Goal: Complete application form: Complete application form

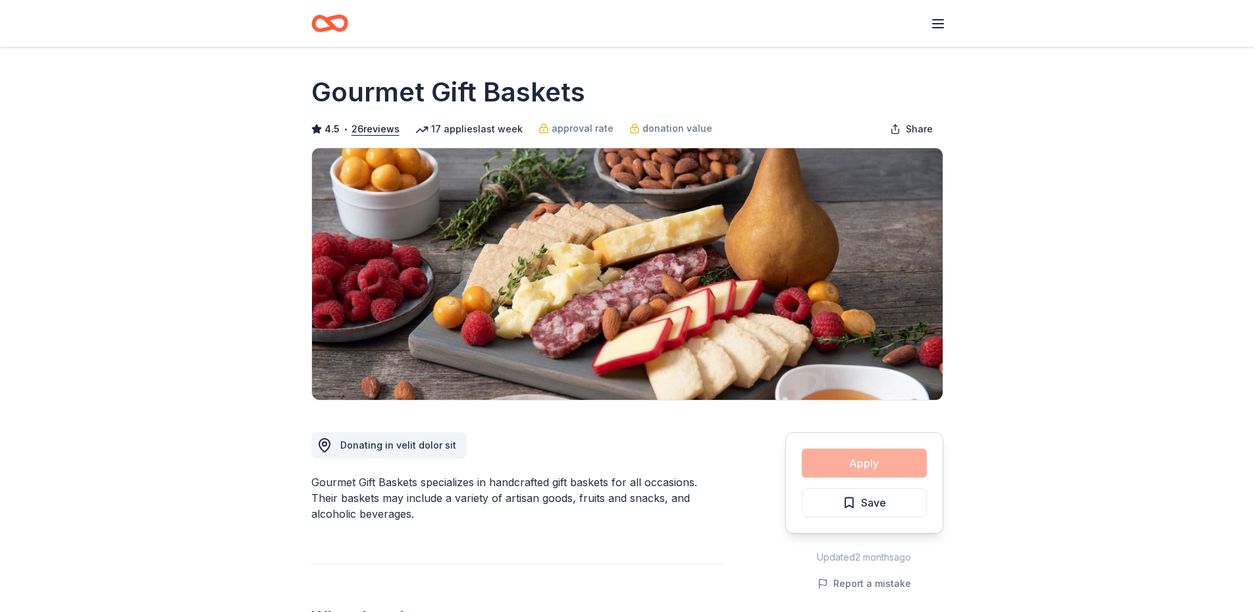
scroll to position [329, 0]
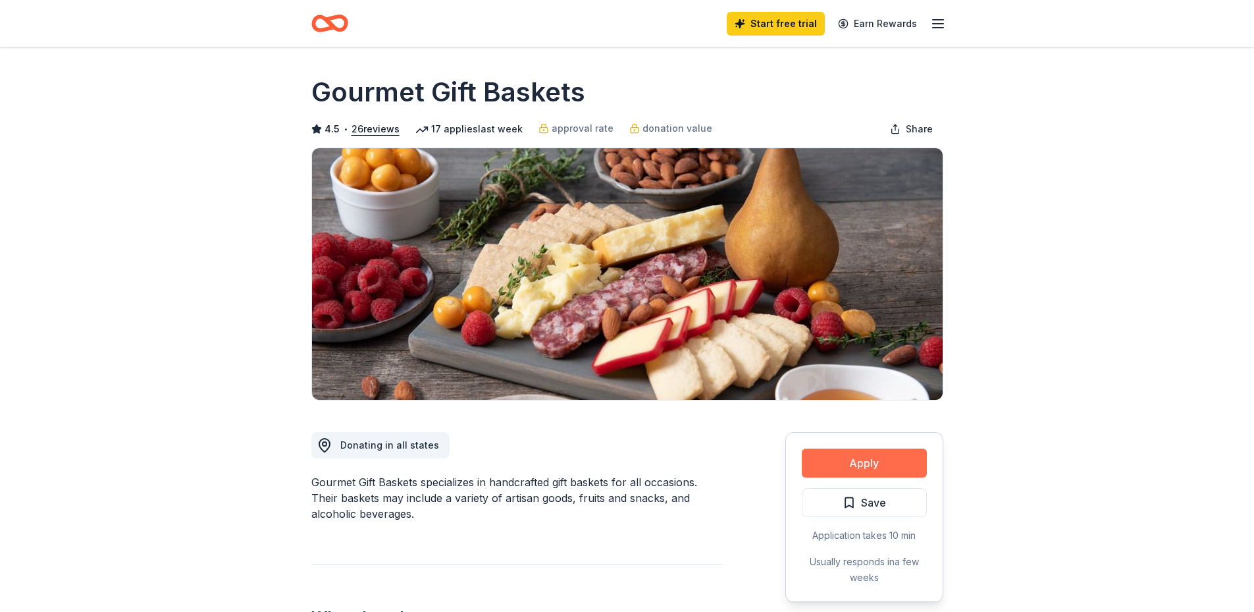
click at [837, 467] on button "Apply" at bounding box center [864, 462] width 125 height 29
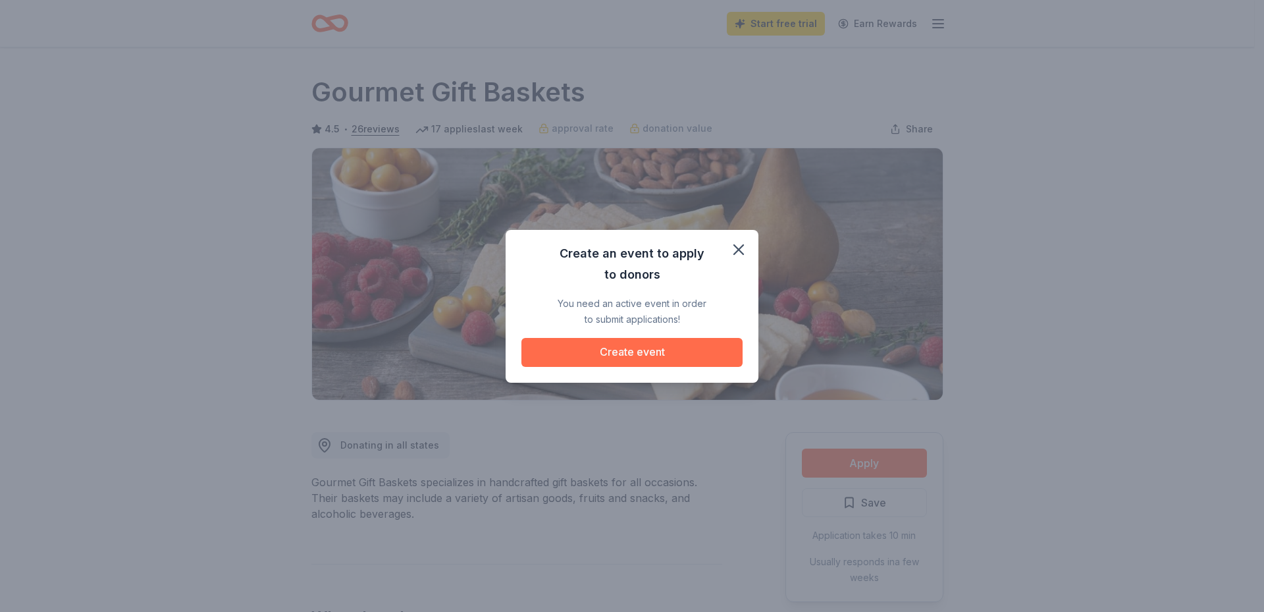
click at [641, 350] on button "Create event" at bounding box center [631, 352] width 221 height 29
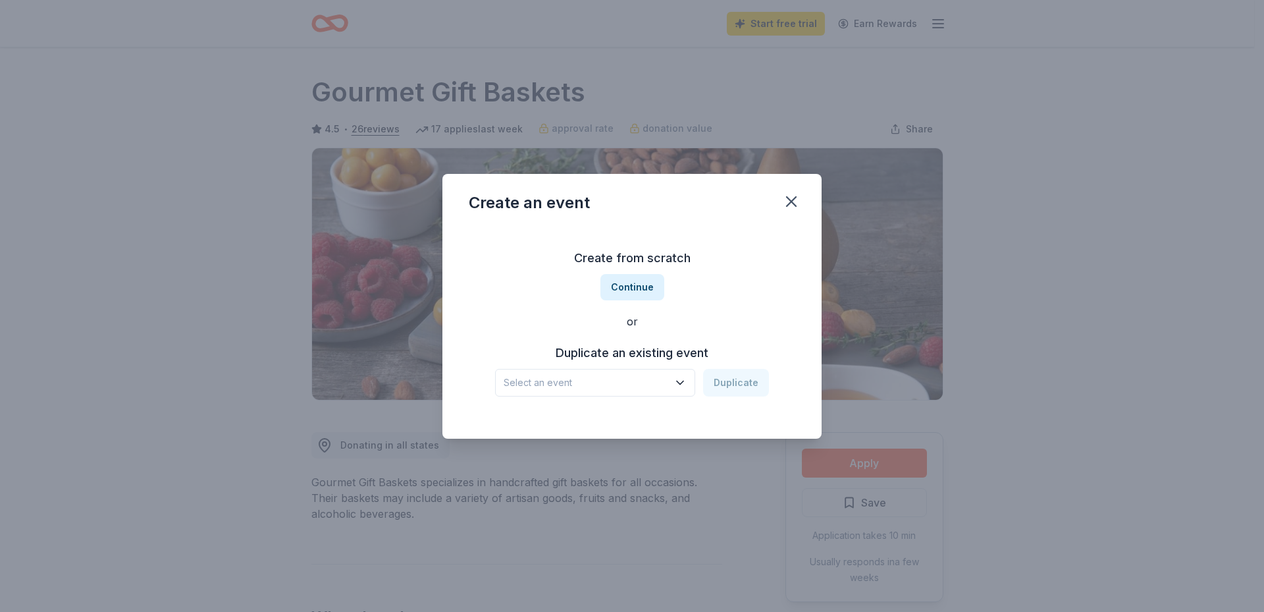
click at [676, 377] on icon "button" at bounding box center [680, 382] width 13 height 13
click at [630, 415] on div "Kate Cares Casino Night Jan 25, 2025 · IN" at bounding box center [596, 426] width 196 height 42
click at [730, 386] on button "Duplicate" at bounding box center [736, 383] width 66 height 28
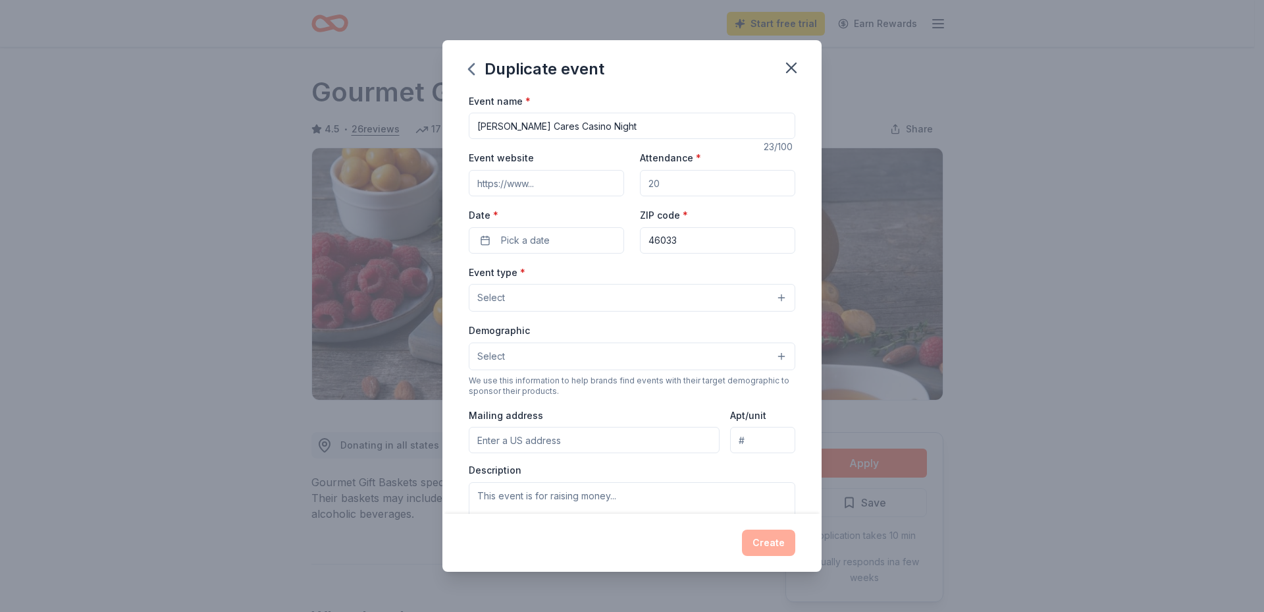
click at [680, 182] on input "Attendance *" at bounding box center [717, 183] width 155 height 26
click at [569, 242] on button "Pick a date" at bounding box center [546, 240] width 155 height 26
click at [616, 277] on button "Go to next month" at bounding box center [615, 275] width 18 height 18
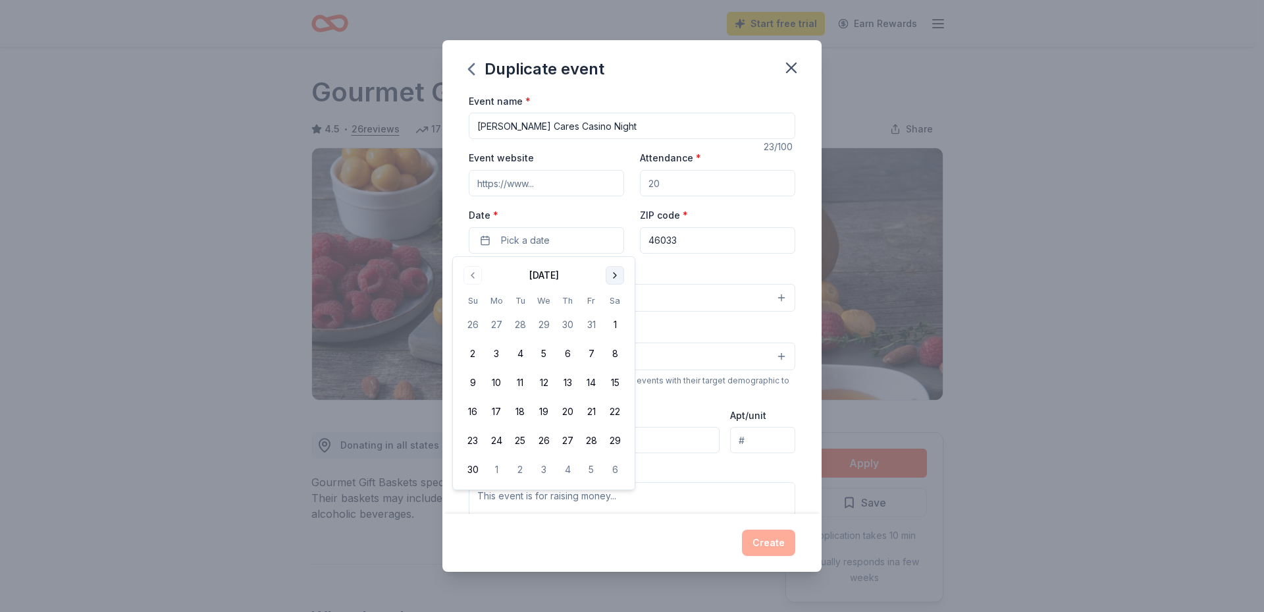
click at [616, 277] on button "Go to next month" at bounding box center [615, 275] width 18 height 18
click at [617, 411] on button "24" at bounding box center [615, 412] width 24 height 24
drag, startPoint x: 704, startPoint y: 236, endPoint x: 698, endPoint y: 237, distance: 6.6
click at [704, 236] on input "46033" at bounding box center [717, 240] width 155 height 26
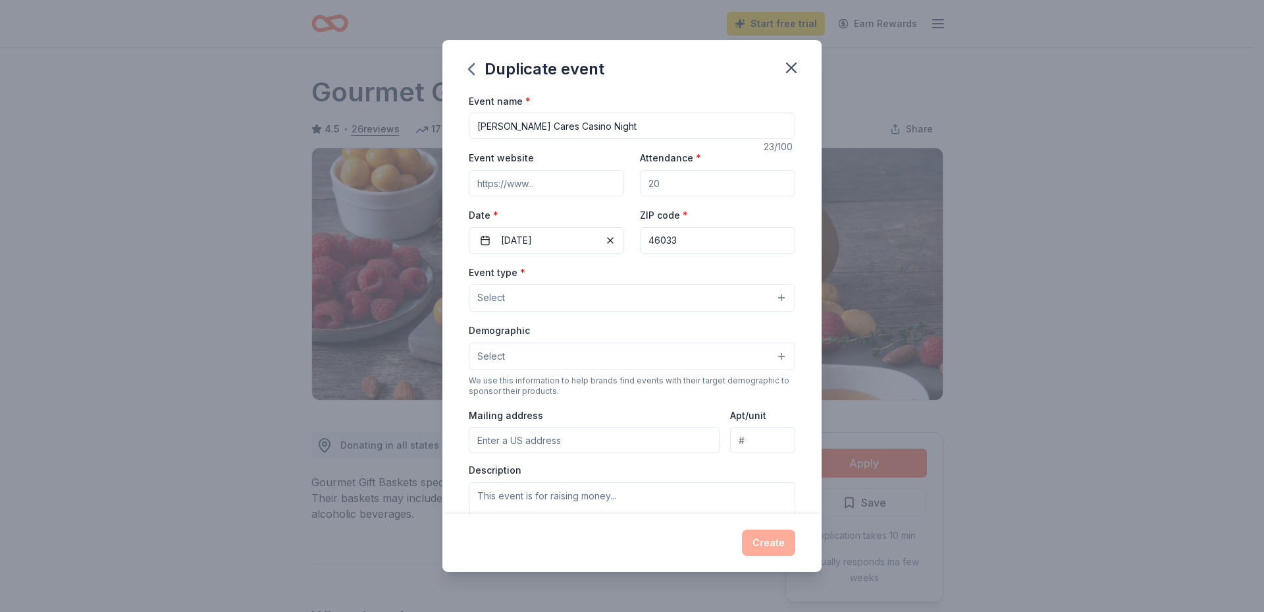
click at [693, 180] on input "Attendance *" at bounding box center [717, 183] width 155 height 26
type input "200"
click at [531, 186] on input "Event website" at bounding box center [546, 183] width 155 height 26
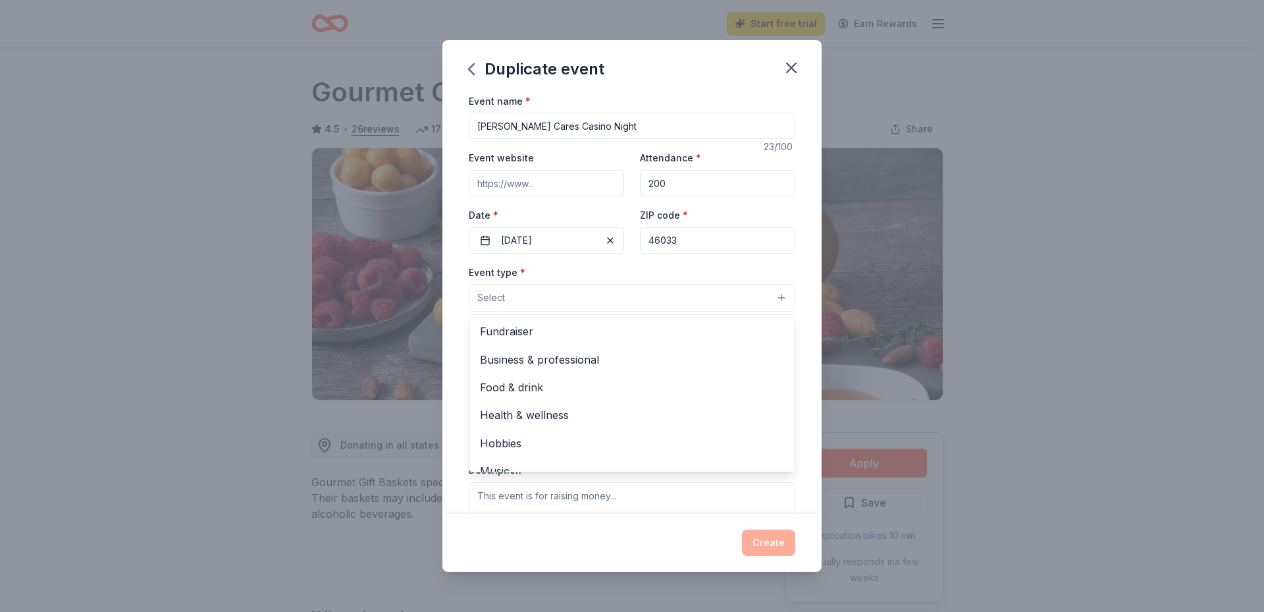
click at [530, 306] on button "Select" at bounding box center [632, 298] width 327 height 28
click at [685, 332] on span "Fundraiser" at bounding box center [632, 331] width 304 height 17
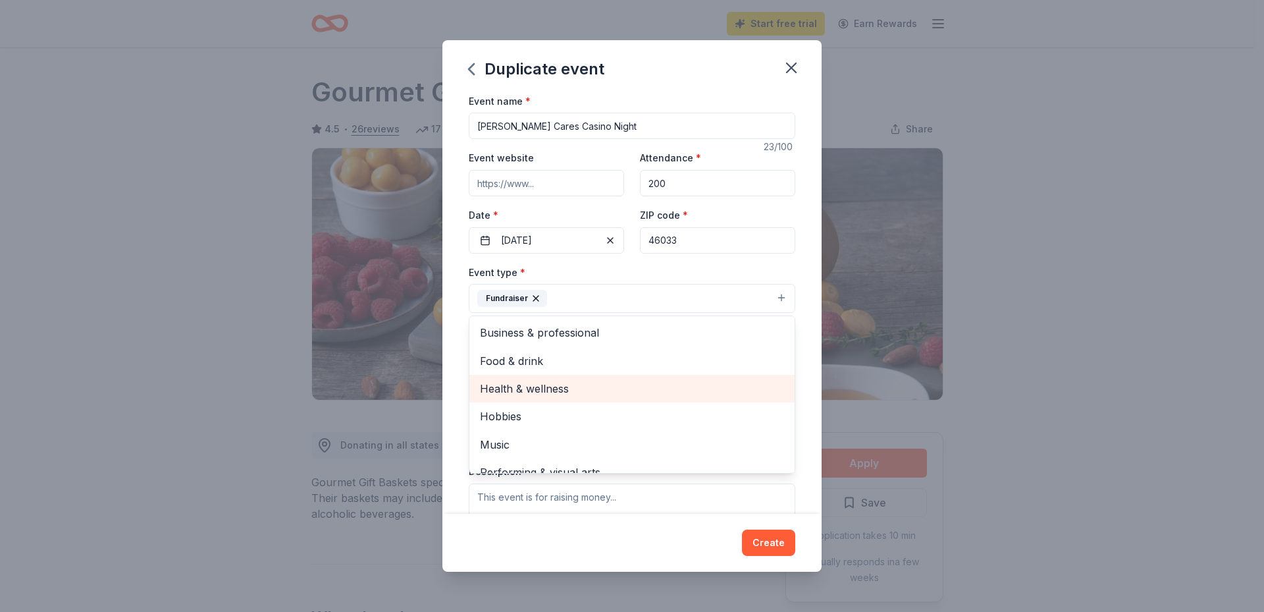
click at [670, 379] on div "Health & wellness" at bounding box center [631, 389] width 325 height 28
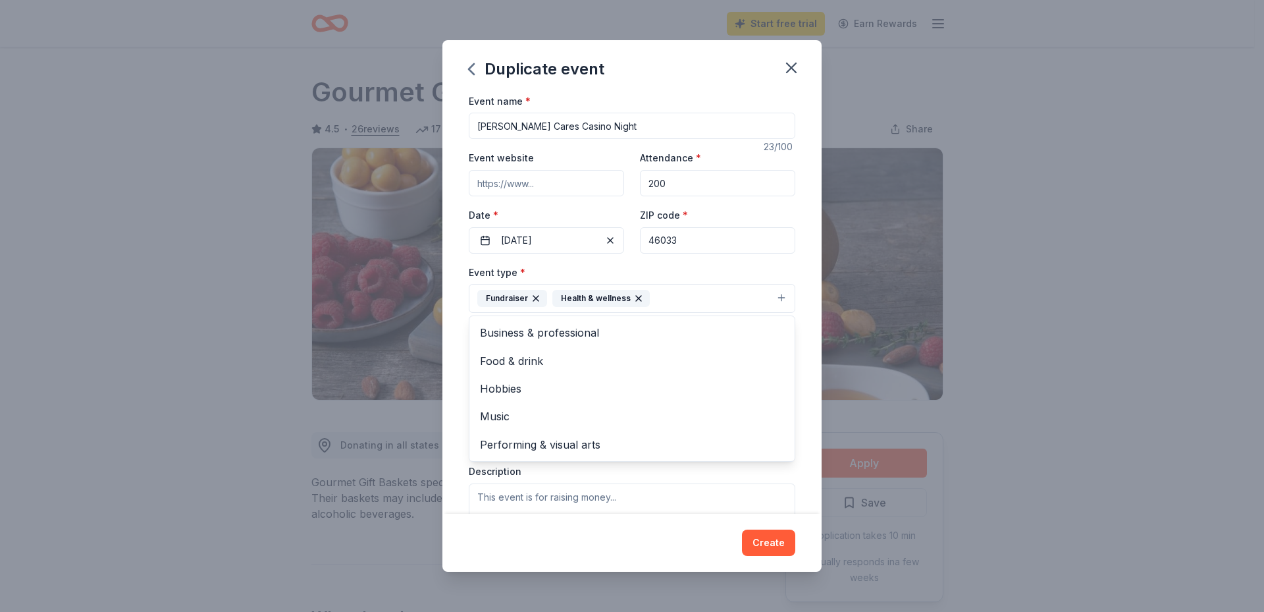
click at [668, 551] on div "Duplicate event Event name * Kate Cares Casino Night 23 /100 Event website Atte…" at bounding box center [631, 305] width 379 height 531
click at [770, 358] on button "Select" at bounding box center [632, 358] width 327 height 28
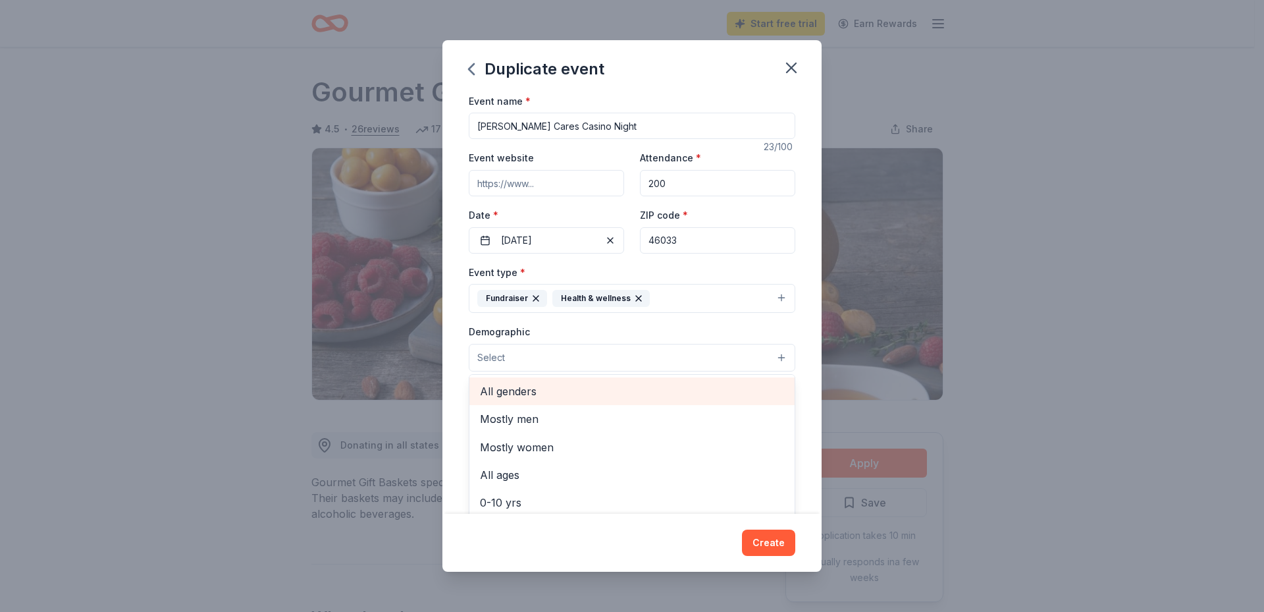
click at [630, 399] on span "All genders" at bounding box center [632, 391] width 304 height 17
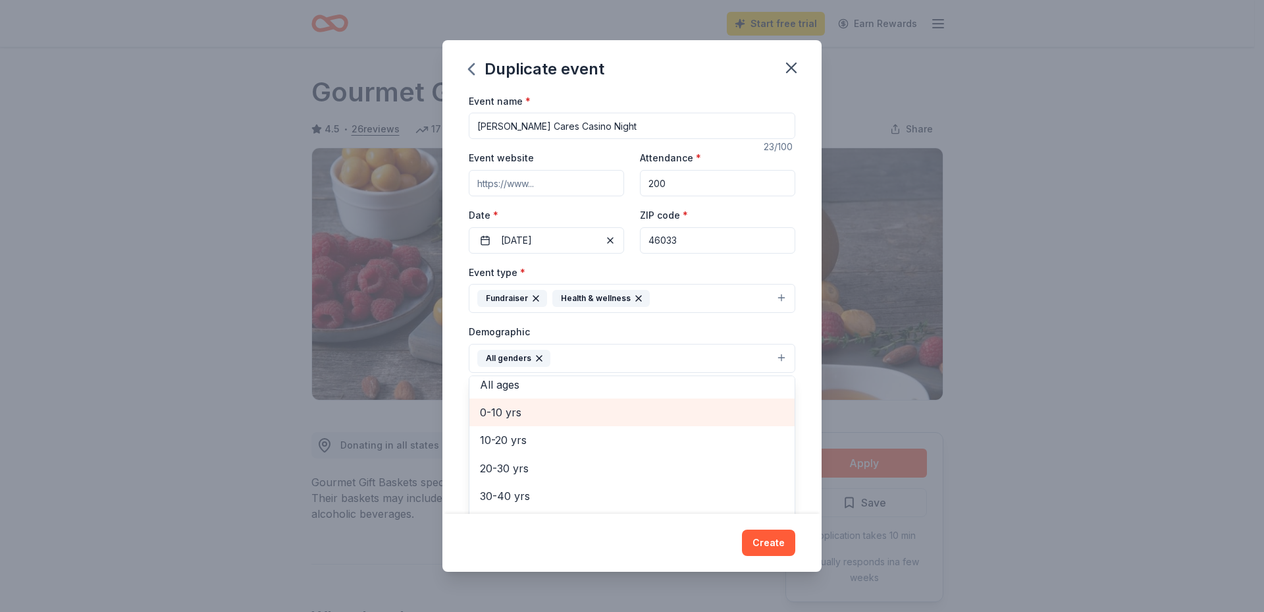
scroll to position [184, 0]
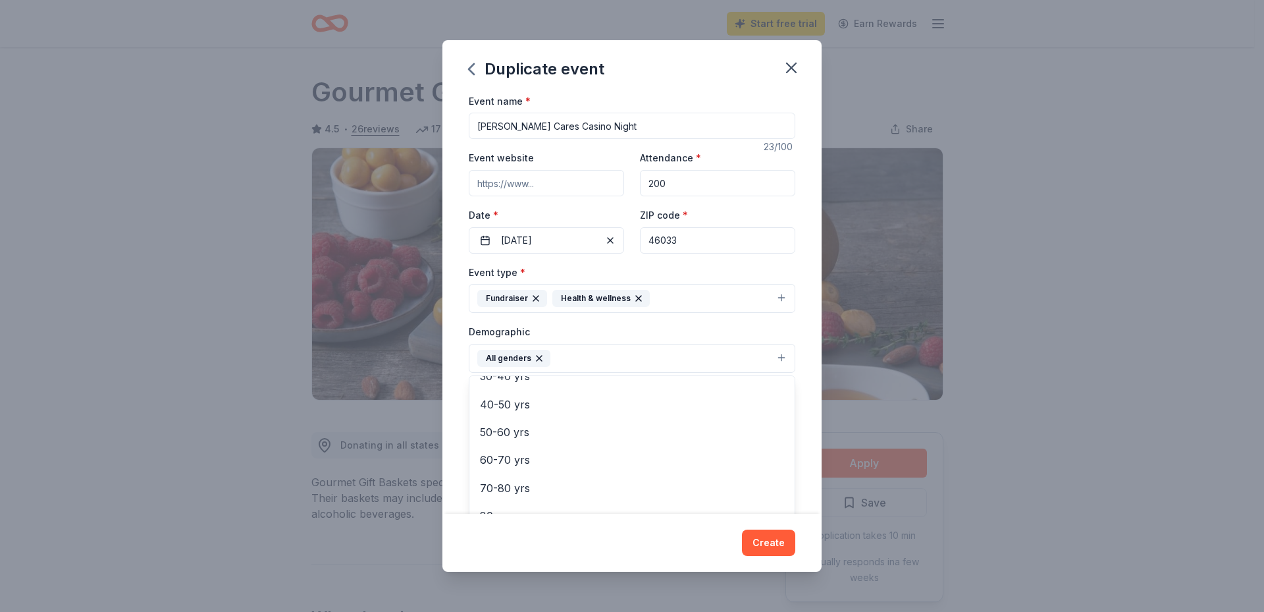
click at [658, 544] on div "Duplicate event Event name * Kate Cares Casino Night 23 /100 Event website Atte…" at bounding box center [631, 305] width 379 height 531
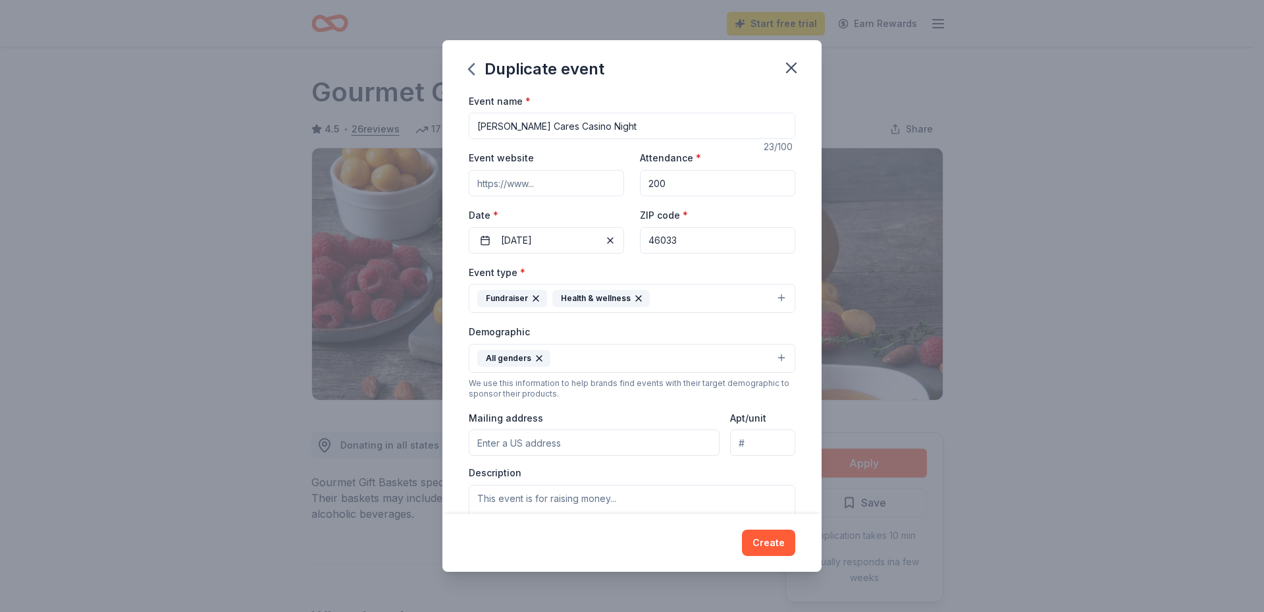
click at [561, 192] on input "Event website" at bounding box center [546, 183] width 155 height 26
click at [562, 188] on input "Event website" at bounding box center [546, 183] width 155 height 26
click at [562, 187] on input "Event website" at bounding box center [546, 183] width 155 height 26
paste input "[URL][DOMAIN_NAME][PERSON_NAME]"
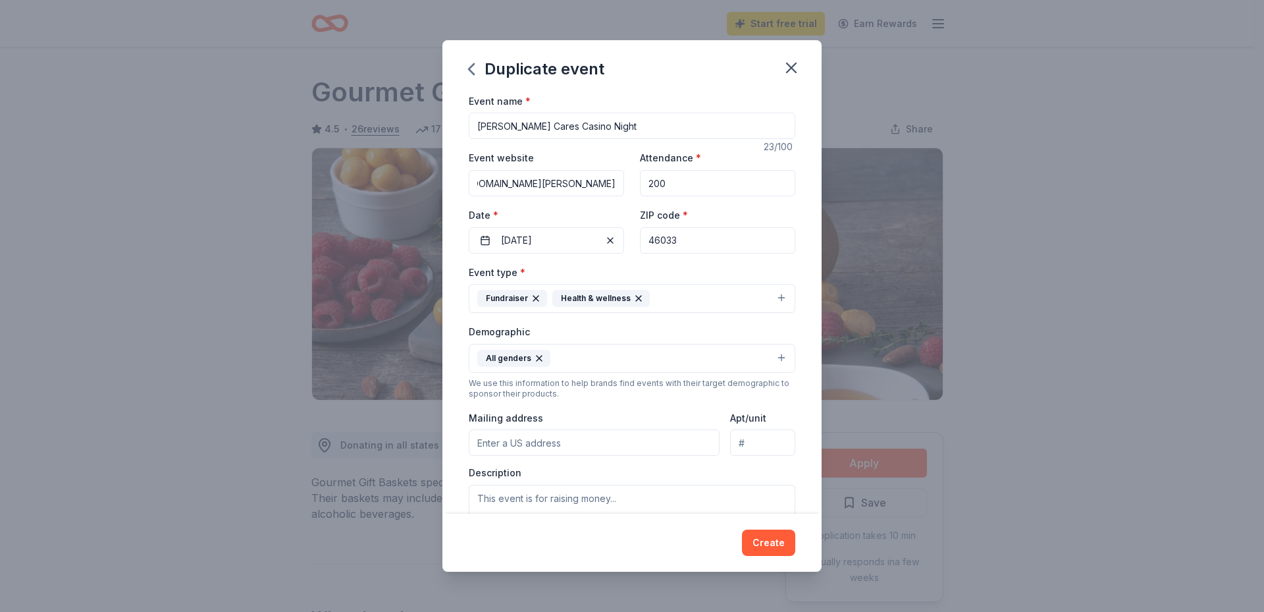
type input "[URL][DOMAIN_NAME][PERSON_NAME]"
click at [602, 438] on input "Mailing address" at bounding box center [594, 442] width 251 height 26
type input "11974 Eastwick Circle"
type input "[GEOGRAPHIC_DATA], IN 46033"
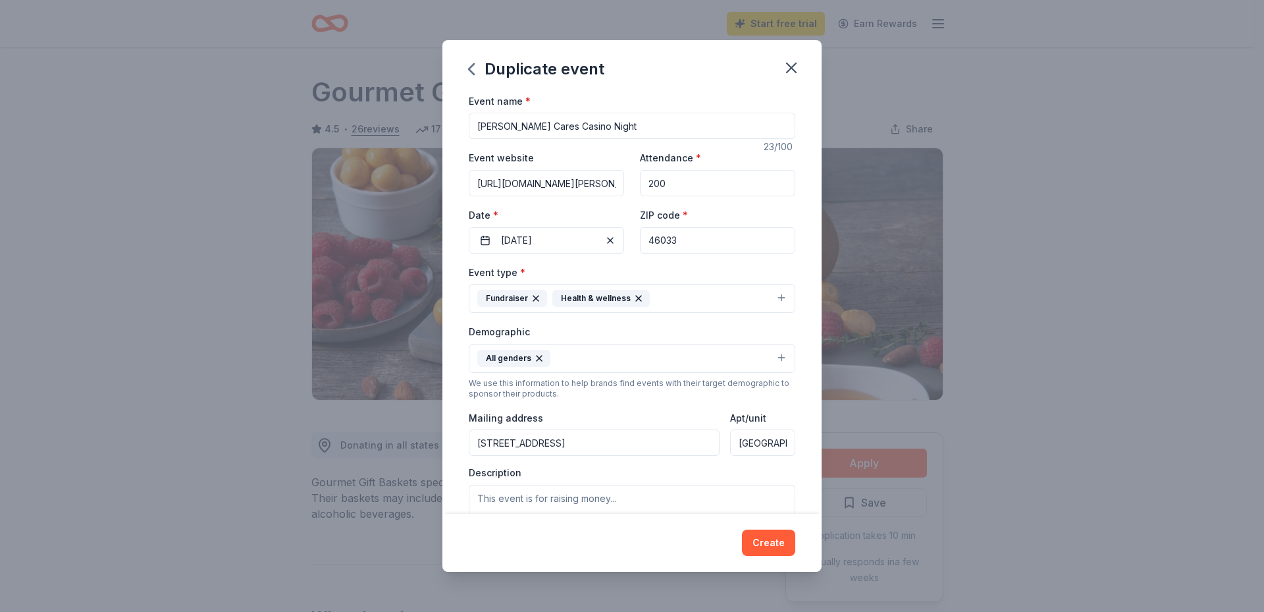
scroll to position [110, 0]
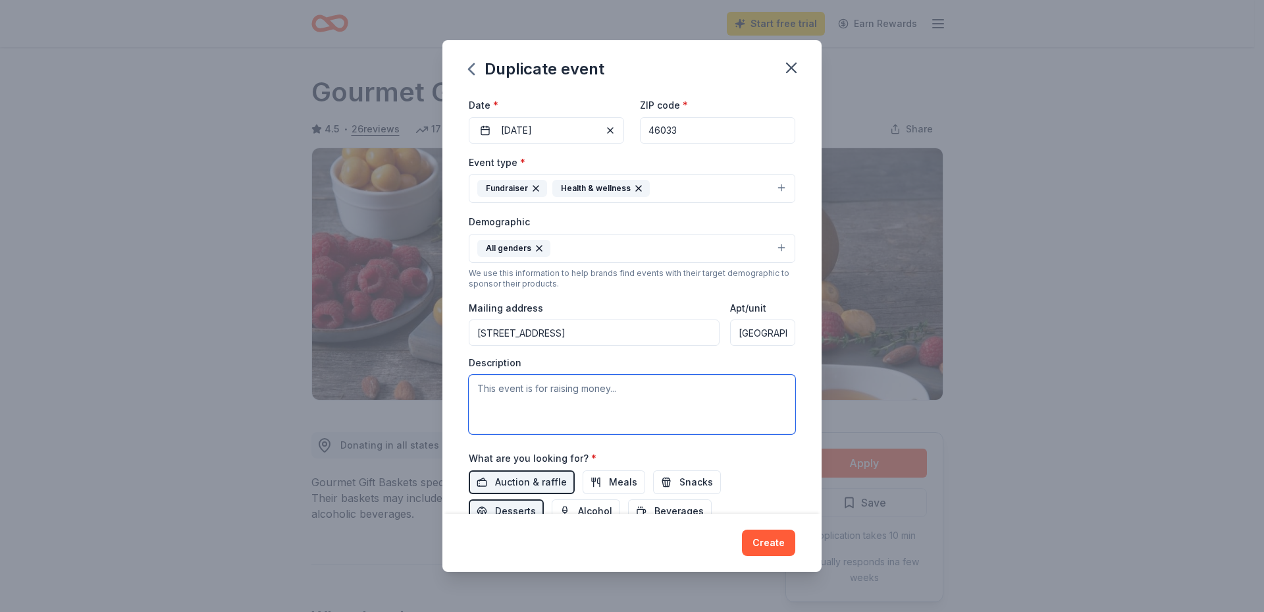
click at [632, 390] on textarea at bounding box center [632, 404] width 327 height 59
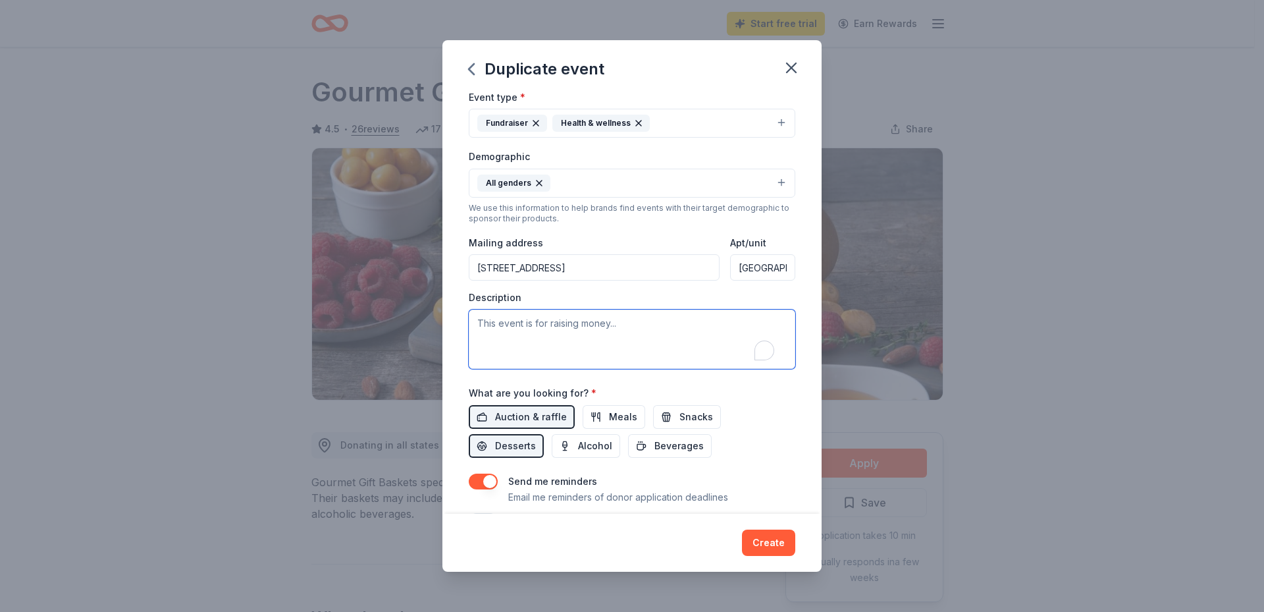
scroll to position [219, 0]
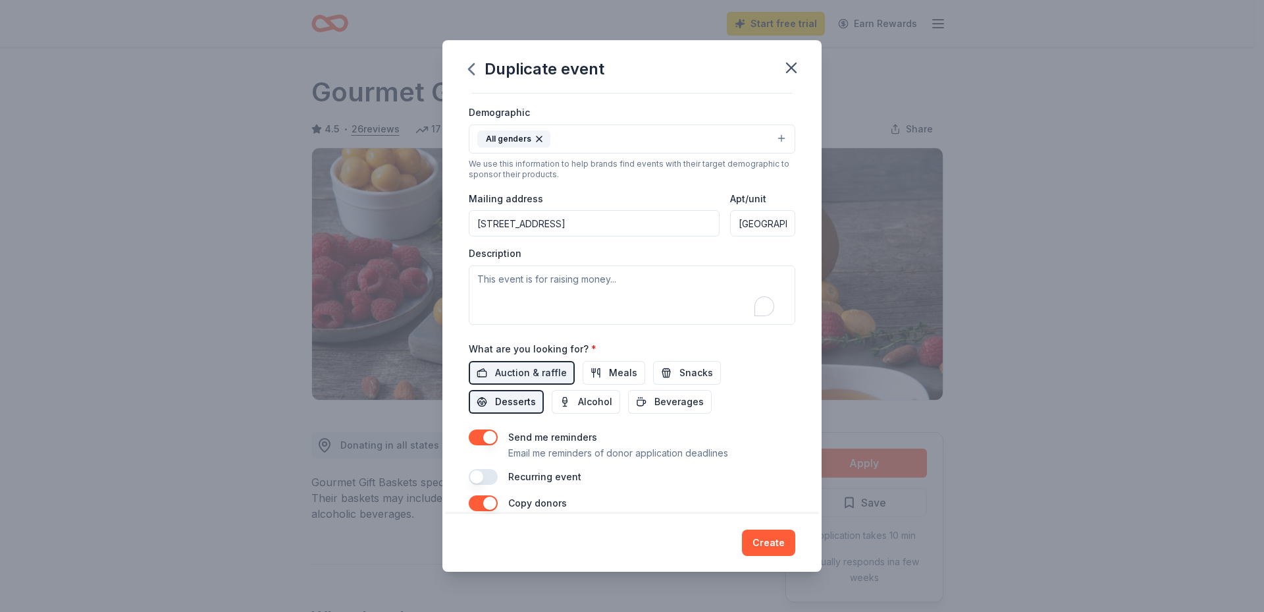
click at [500, 402] on span "Desserts" at bounding box center [515, 402] width 41 height 16
click at [477, 437] on button "button" at bounding box center [483, 437] width 29 height 16
click at [479, 502] on button "button" at bounding box center [483, 503] width 29 height 16
click at [491, 279] on textarea "To enrich screen reader interactions, please activate Accessibility in Grammarl…" at bounding box center [632, 294] width 327 height 59
paste textarea "My name is Tina Fleming and I volunteer for KateCares associated with Riley's C…"
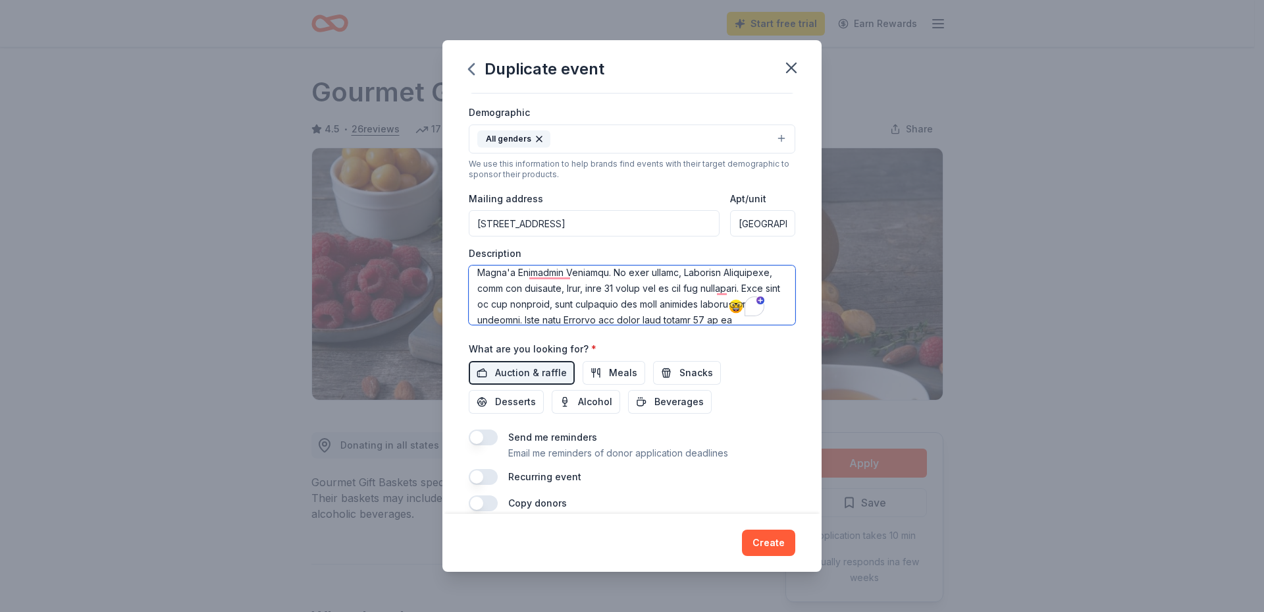
scroll to position [0, 0]
click at [611, 280] on textarea "To enrich screen reader interactions, please activate Accessibility in Grammarl…" at bounding box center [632, 294] width 327 height 59
drag, startPoint x: 666, startPoint y: 279, endPoint x: 614, endPoint y: 277, distance: 52.1
click at [614, 277] on textarea "To enrich screen reader interactions, please activate Accessibility in Grammarl…" at bounding box center [632, 294] width 327 height 59
click at [730, 284] on textarea "To enrich screen reader interactions, please activate Accessibility in Grammarl…" at bounding box center [632, 294] width 327 height 59
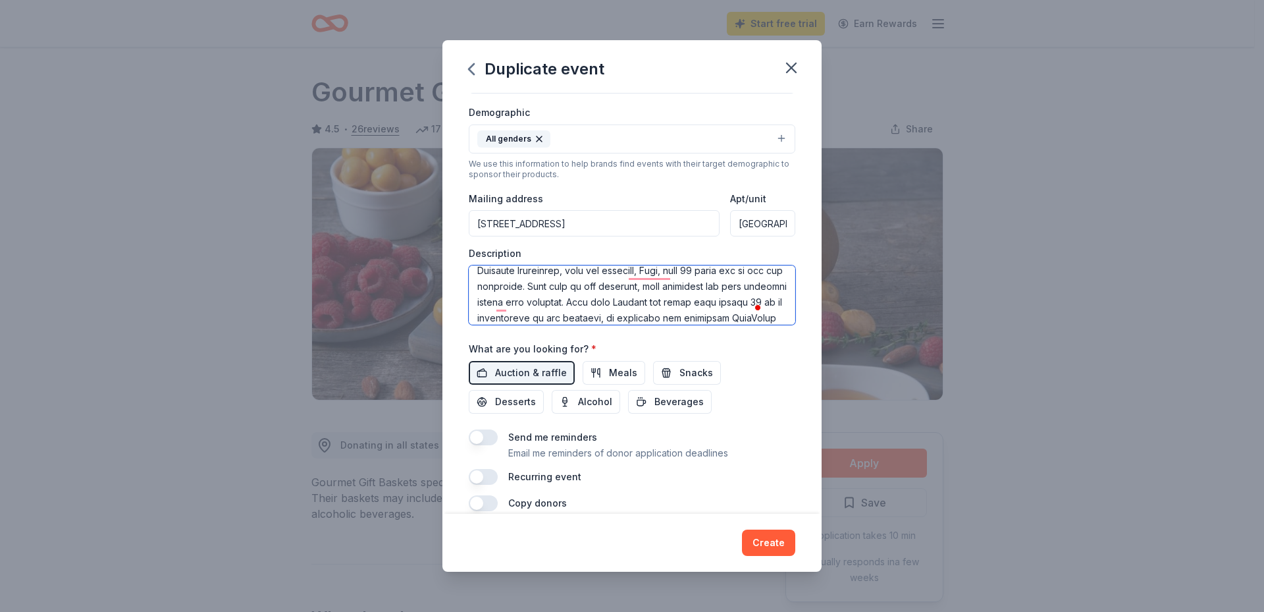
scroll to position [136, 0]
drag, startPoint x: 584, startPoint y: 273, endPoint x: 635, endPoint y: 302, distance: 58.4
click at [635, 302] on textarea "To enrich screen reader interactions, please activate Accessibility in Grammarl…" at bounding box center [632, 294] width 327 height 59
click at [590, 312] on textarea "To enrich screen reader interactions, please activate Accessibility in Grammarl…" at bounding box center [632, 294] width 327 height 59
drag, startPoint x: 587, startPoint y: 317, endPoint x: 637, endPoint y: 284, distance: 59.0
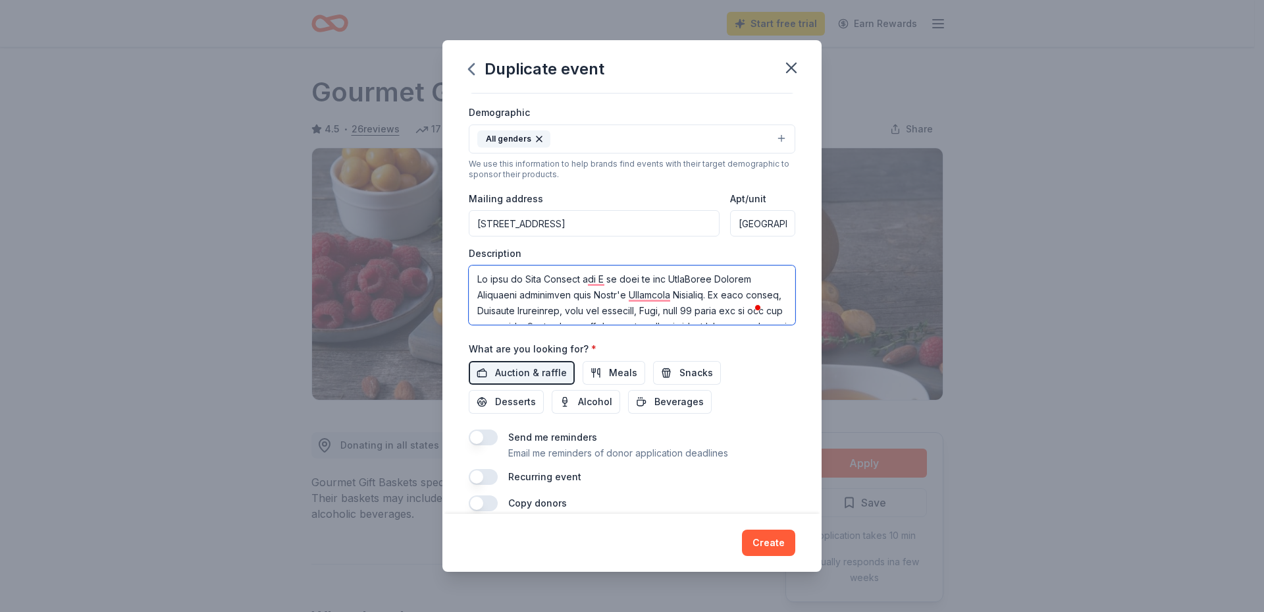
click at [637, 284] on textarea "To enrich screen reader interactions, please activate Accessibility in Grammarl…" at bounding box center [632, 294] width 327 height 59
click at [760, 295] on textarea "To enrich screen reader interactions, please activate Accessibility in Grammarl…" at bounding box center [632, 294] width 327 height 59
drag, startPoint x: 581, startPoint y: 293, endPoint x: 476, endPoint y: 282, distance: 105.2
click at [476, 282] on textarea "To enrich screen reader interactions, please activate Accessibility in Grammarl…" at bounding box center [632, 294] width 327 height 59
click at [649, 274] on textarea "To enrich screen reader interactions, please activate Accessibility in Grammarl…" at bounding box center [632, 294] width 327 height 59
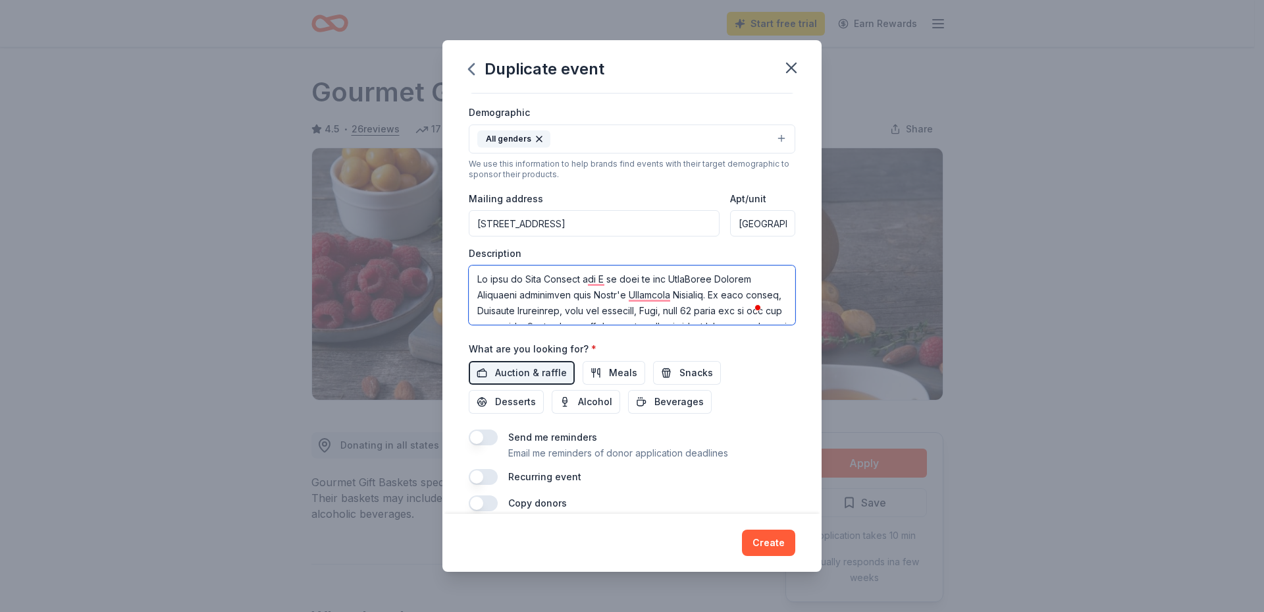
drag, startPoint x: 649, startPoint y: 274, endPoint x: 624, endPoint y: 307, distance: 41.9
click at [624, 307] on textarea "To enrich screen reader interactions, please activate Accessibility in Grammarl…" at bounding box center [632, 294] width 327 height 59
click at [584, 269] on textarea "To enrich screen reader interactions, please activate Accessibility in Grammarl…" at bounding box center [632, 294] width 327 height 59
drag, startPoint x: 587, startPoint y: 273, endPoint x: 652, endPoint y: 287, distance: 66.1
click at [652, 287] on textarea "To enrich screen reader interactions, please activate Accessibility in Grammarl…" at bounding box center [632, 294] width 327 height 59
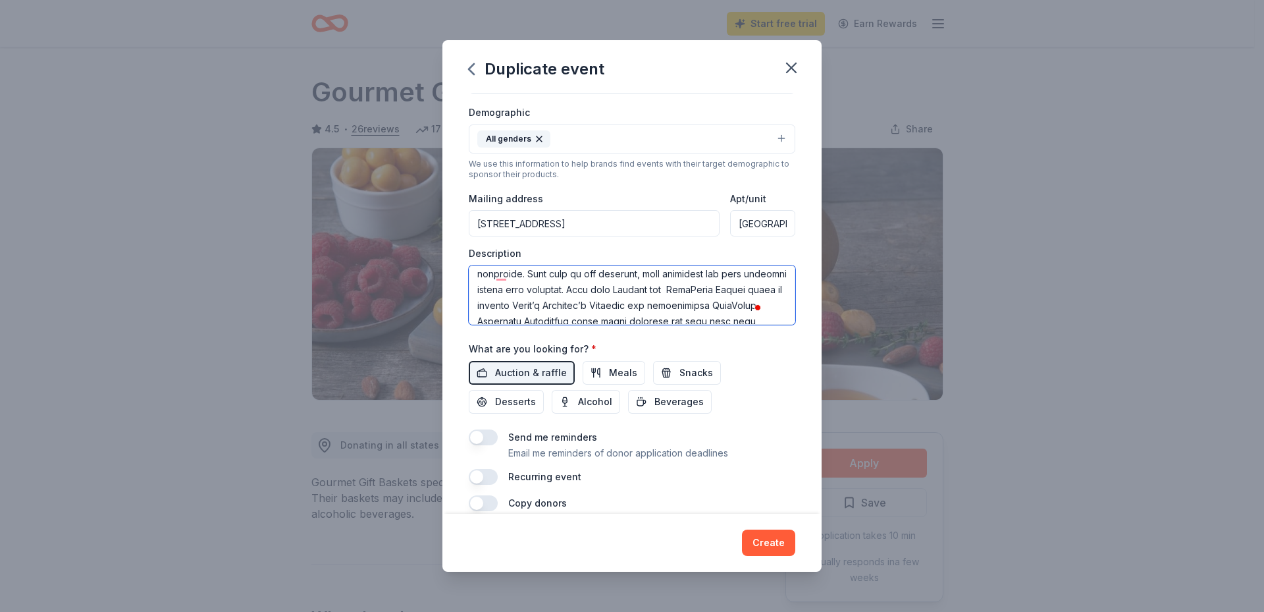
click at [641, 287] on textarea "To enrich screen reader interactions, please activate Accessibility in Grammarl…" at bounding box center [632, 294] width 327 height 59
drag, startPoint x: 644, startPoint y: 286, endPoint x: 483, endPoint y: 293, distance: 161.4
click at [483, 293] on textarea "To enrich screen reader interactions, please activate Accessibility in Grammarl…" at bounding box center [632, 294] width 327 height 59
click at [703, 274] on textarea "To enrich screen reader interactions, please activate Accessibility in Grammarl…" at bounding box center [632, 294] width 327 height 59
click at [712, 273] on textarea "To enrich screen reader interactions, please activate Accessibility in Grammarl…" at bounding box center [632, 294] width 327 height 59
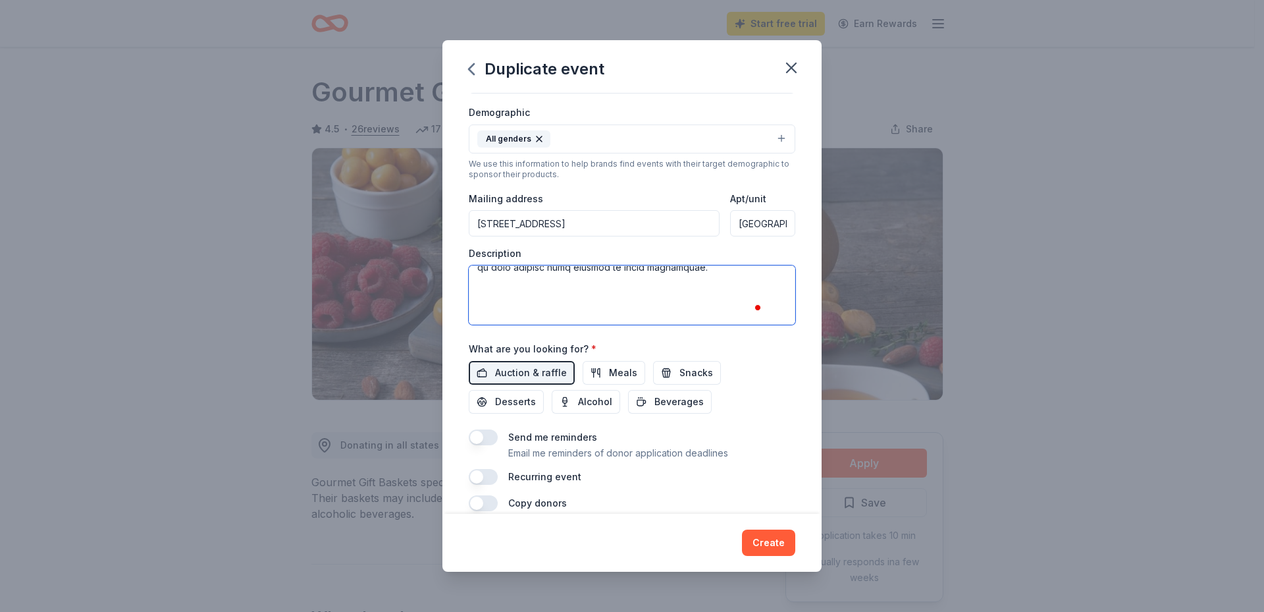
scroll to position [132, 0]
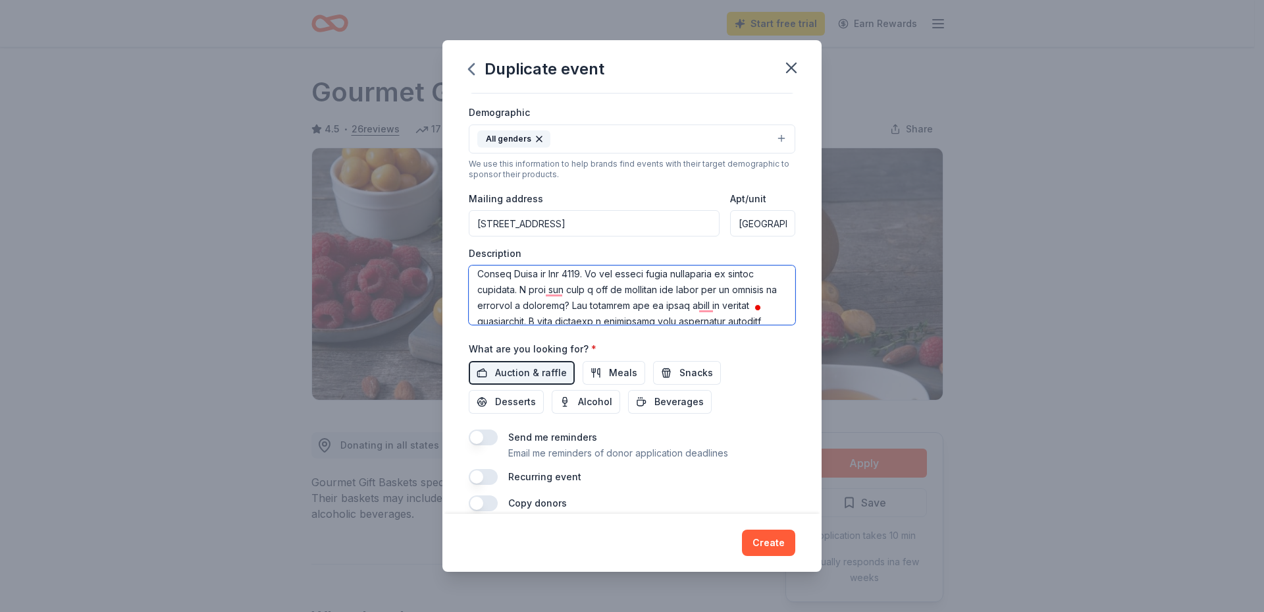
click at [589, 275] on textarea "To enrich screen reader interactions, please activate Accessibility in Grammarl…" at bounding box center [632, 294] width 327 height 59
click at [584, 289] on textarea "To enrich screen reader interactions, please activate Accessibility in Grammarl…" at bounding box center [632, 294] width 327 height 59
click at [676, 292] on textarea "To enrich screen reader interactions, please activate Accessibility in Grammarl…" at bounding box center [632, 294] width 327 height 59
click at [512, 306] on textarea "To enrich screen reader interactions, please activate Accessibility in Grammarl…" at bounding box center [632, 294] width 327 height 59
drag, startPoint x: 566, startPoint y: 282, endPoint x: 566, endPoint y: 300, distance: 17.8
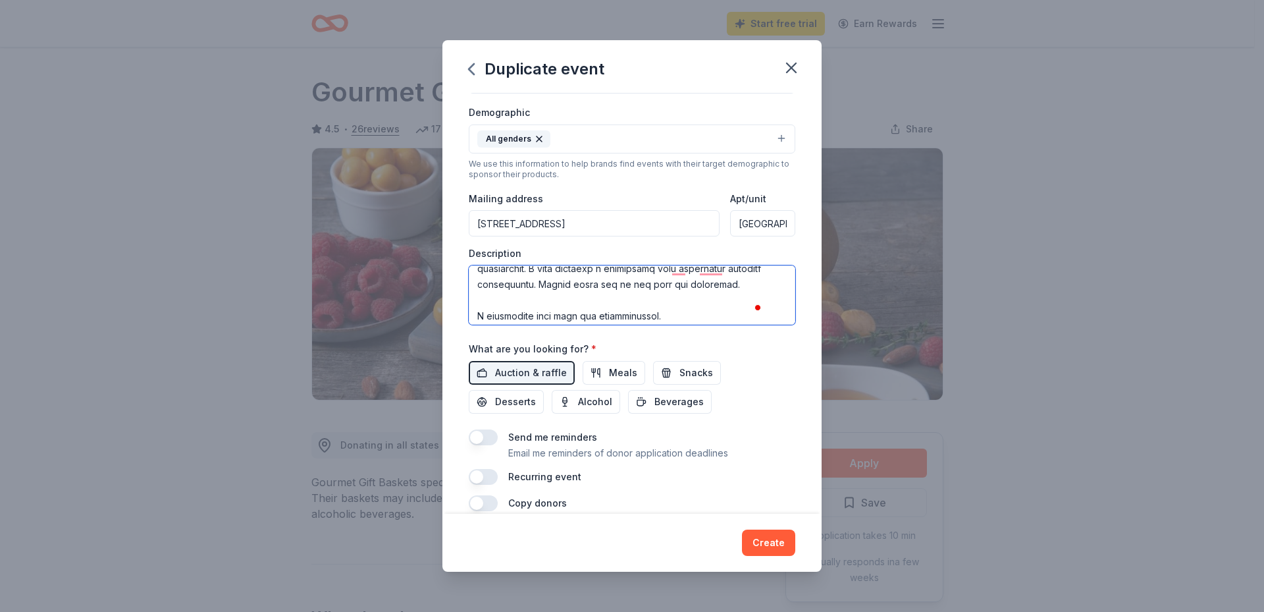
click at [566, 300] on textarea "To enrich screen reader interactions, please activate Accessibility in Grammarl…" at bounding box center [632, 294] width 327 height 59
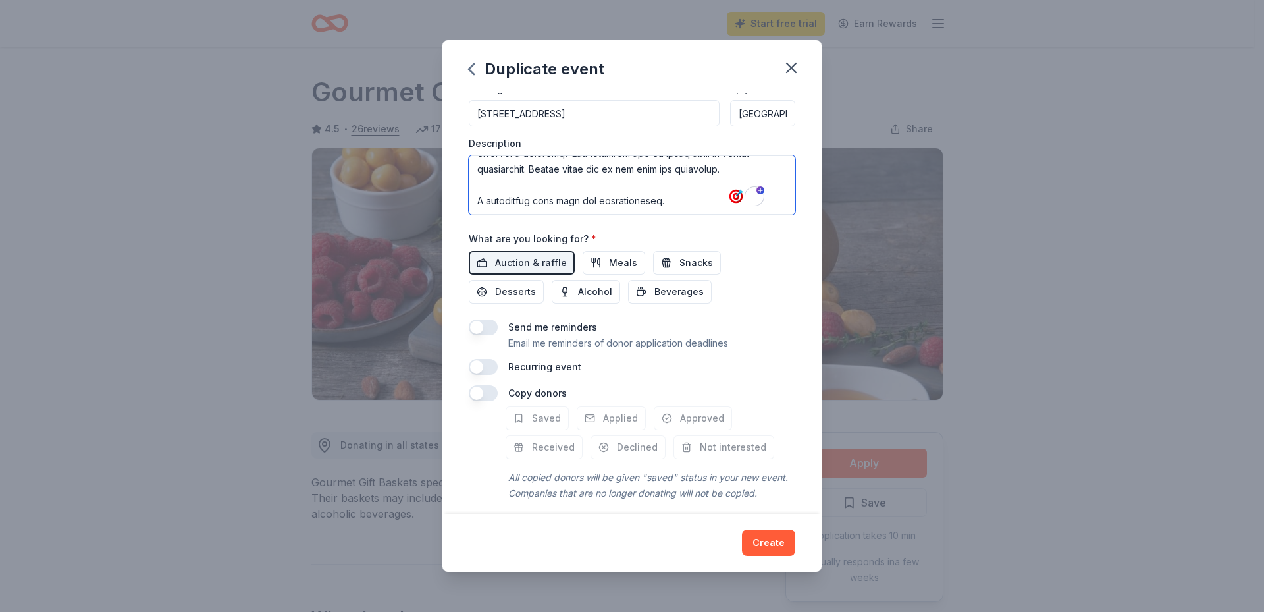
type textarea "Lo ipsu do Sita Consect adi E se doei te inc UtlaBoree Dolorem Aliquaeni admini…"
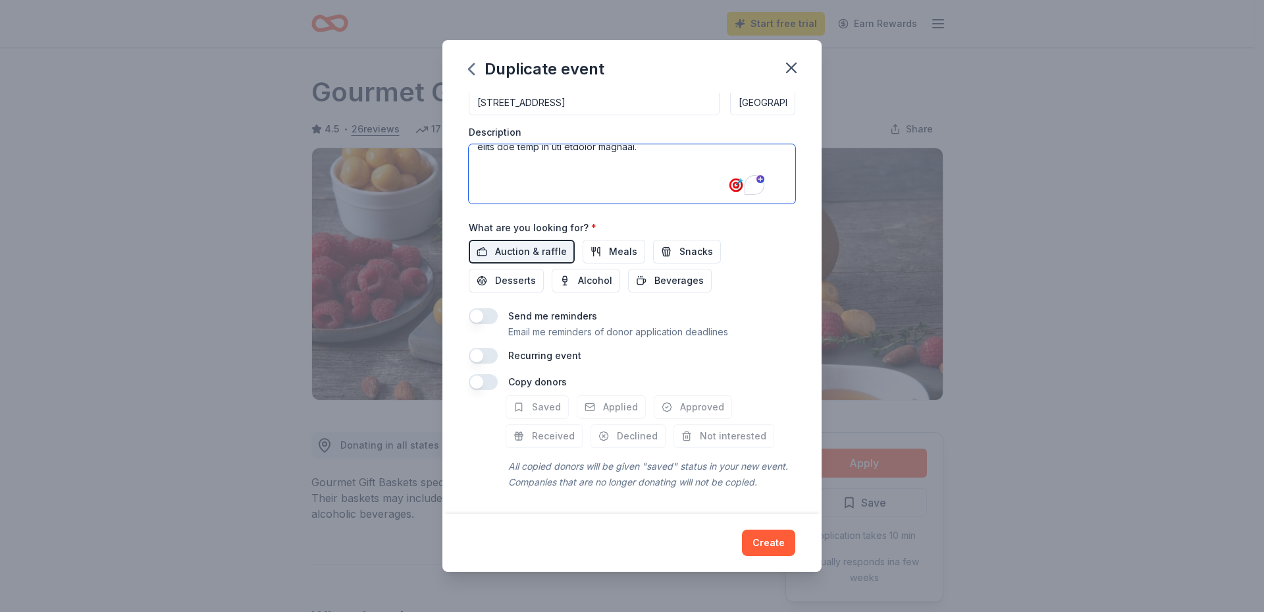
scroll to position [292, 0]
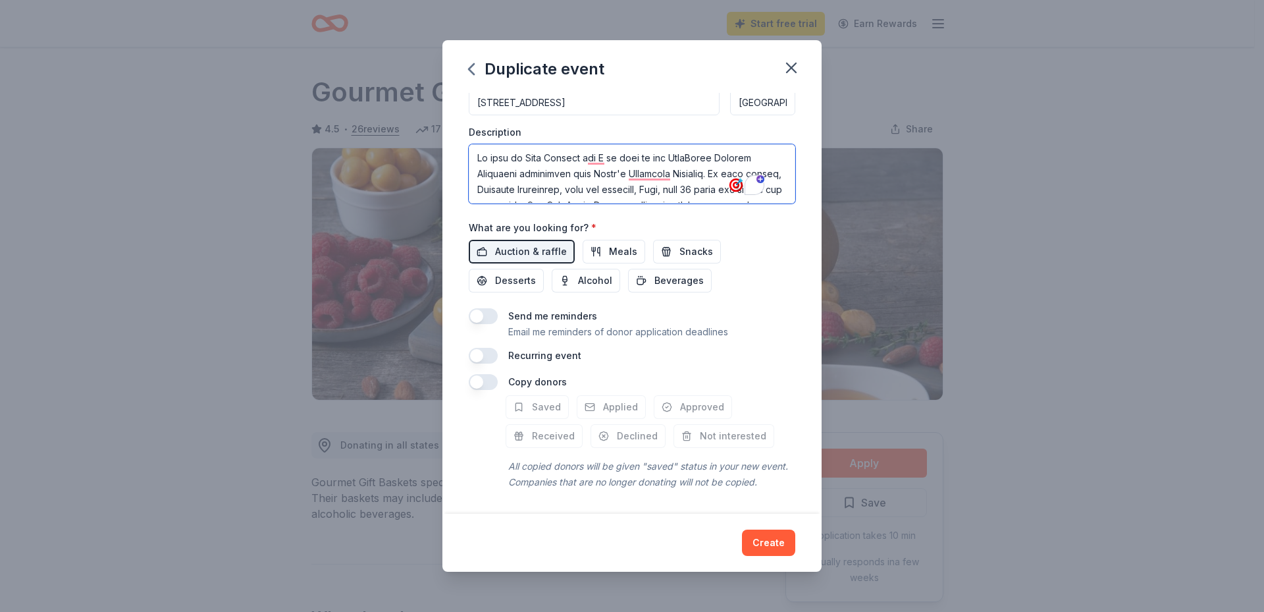
drag, startPoint x: 672, startPoint y: 159, endPoint x: 433, endPoint y: 109, distance: 243.5
click at [433, 109] on div "Duplicate event Event name * Kate Cares Casino Night 23 /100 Event website http…" at bounding box center [632, 306] width 1264 height 612
click at [491, 374] on button "button" at bounding box center [483, 382] width 29 height 16
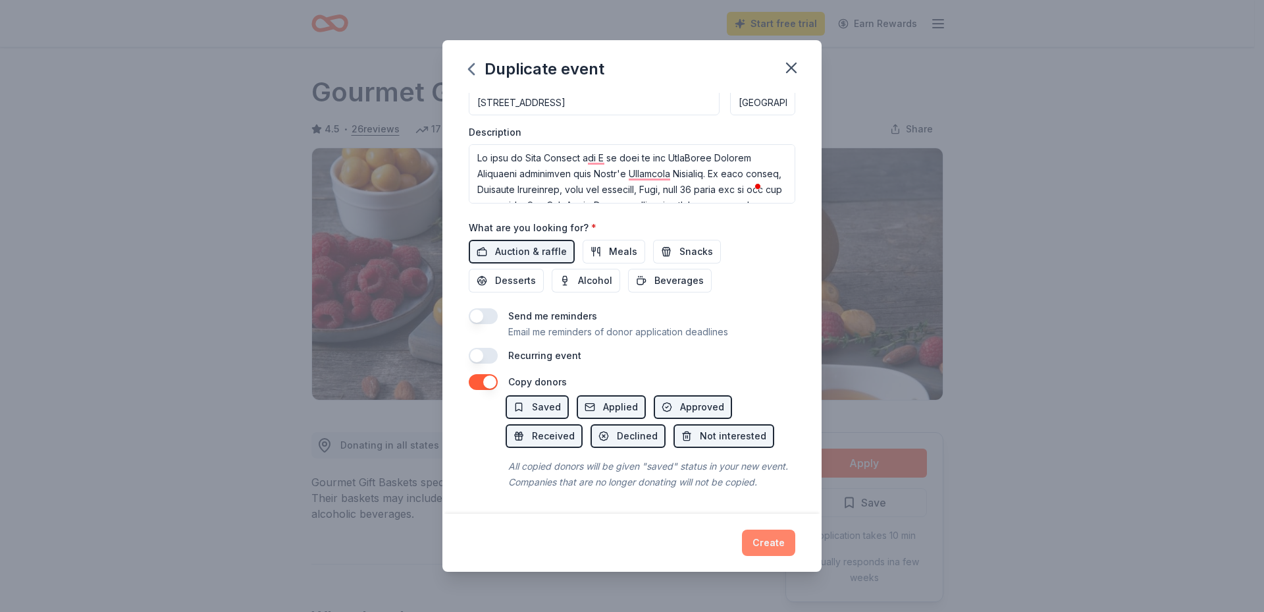
click at [762, 545] on button "Create" at bounding box center [768, 542] width 53 height 26
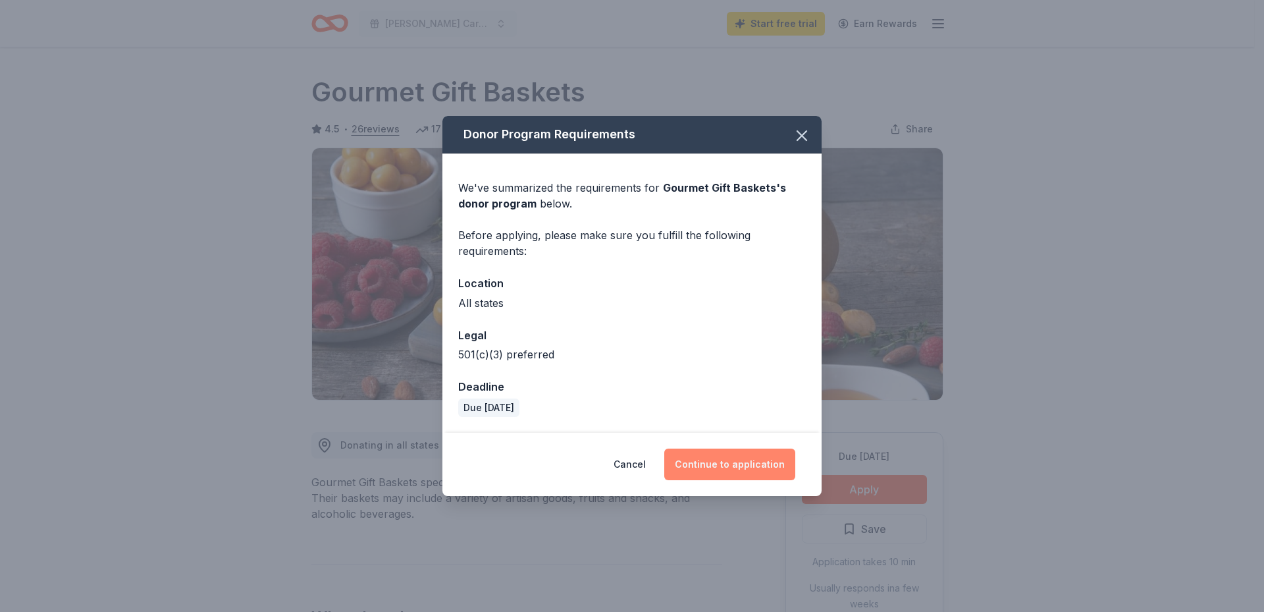
click at [729, 470] on button "Continue to application" at bounding box center [729, 464] width 131 height 32
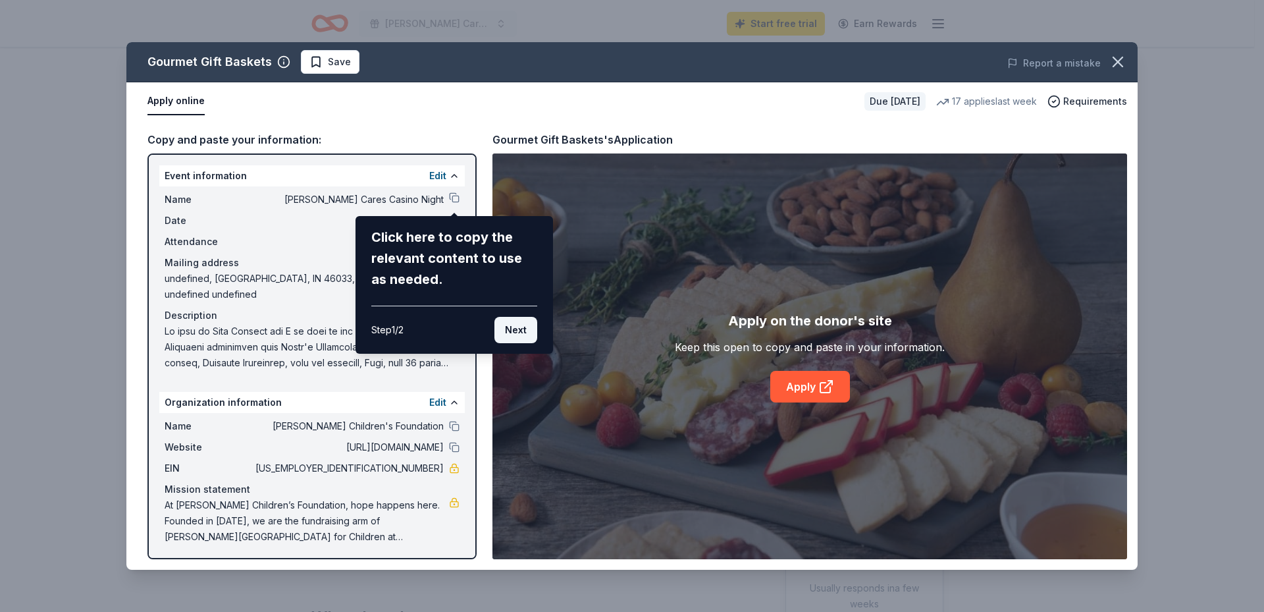
click at [517, 334] on button "Next" at bounding box center [515, 330] width 43 height 26
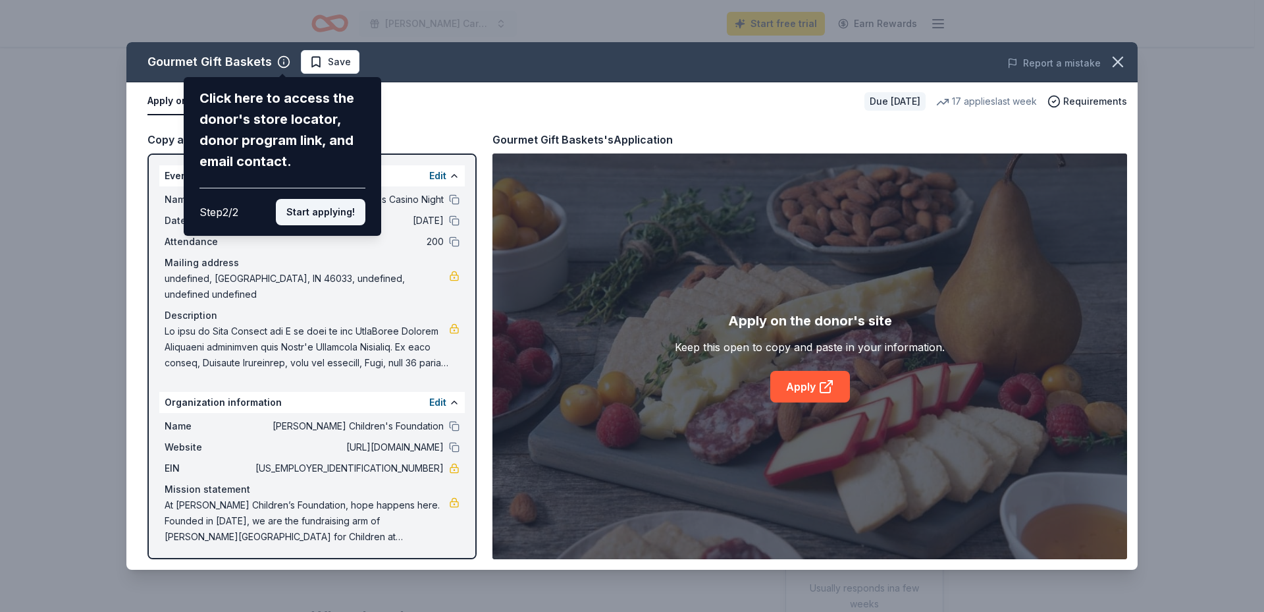
click at [325, 216] on button "Start applying!" at bounding box center [321, 212] width 90 height 26
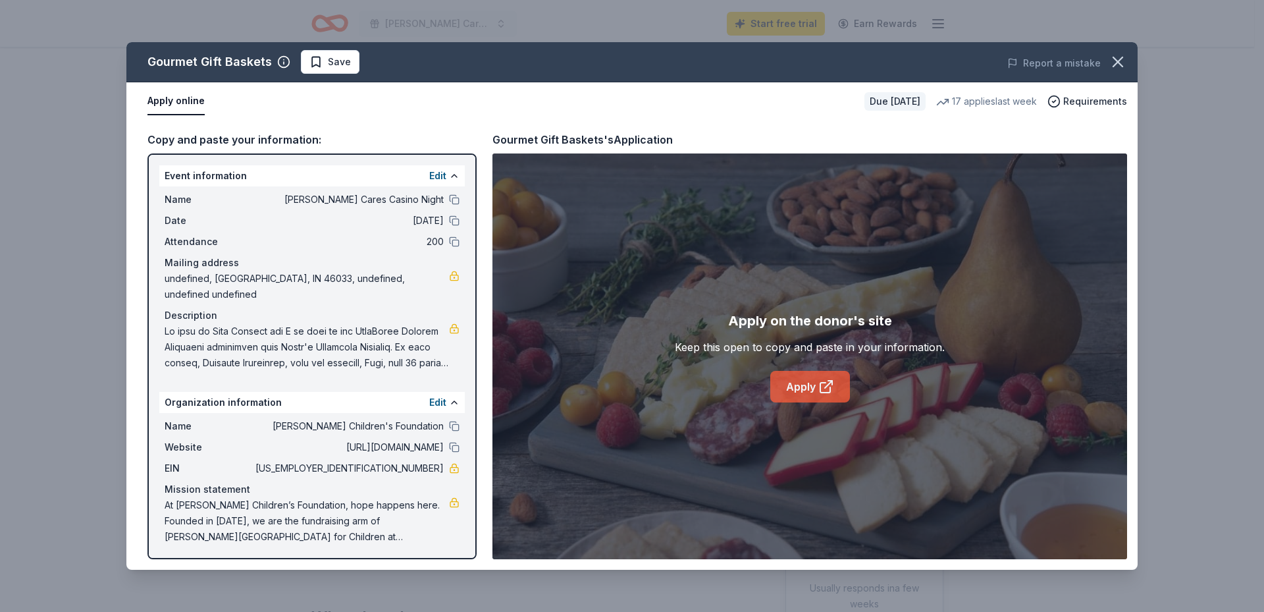
click at [803, 381] on link "Apply" at bounding box center [810, 387] width 80 height 32
click at [442, 177] on button "Edit" at bounding box center [437, 176] width 17 height 16
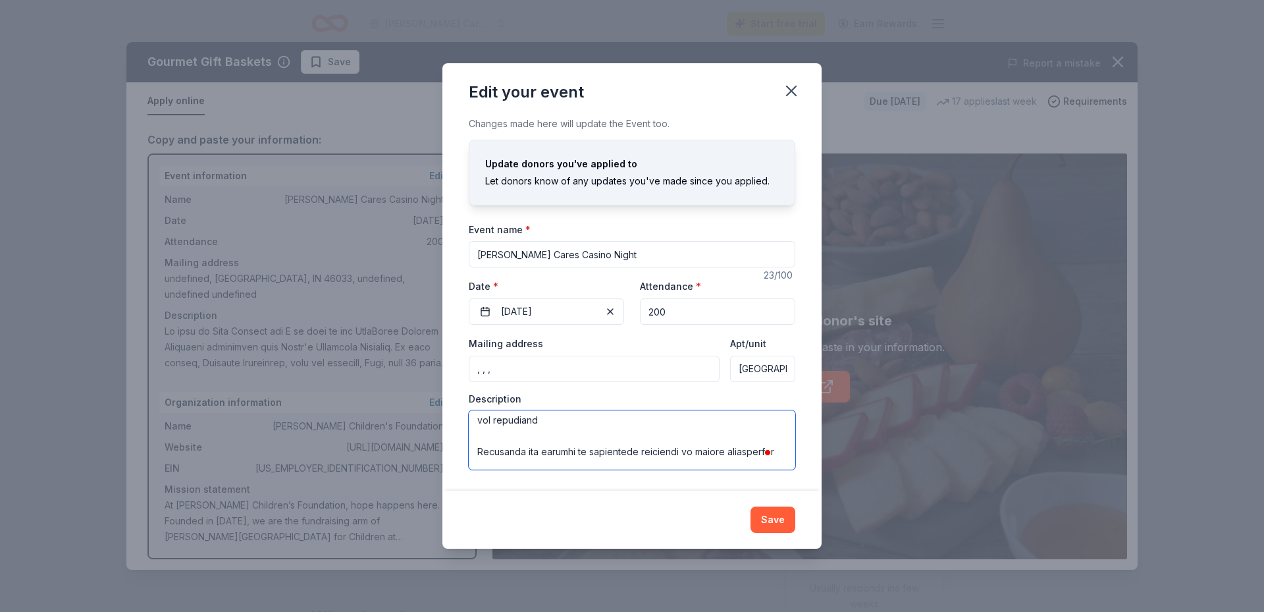
scroll to position [345, 0]
drag, startPoint x: 588, startPoint y: 444, endPoint x: 647, endPoint y: 436, distance: 59.1
click at [647, 436] on textarea "To enrich screen reader interactions, please activate Accessibility in Grammarl…" at bounding box center [632, 439] width 327 height 59
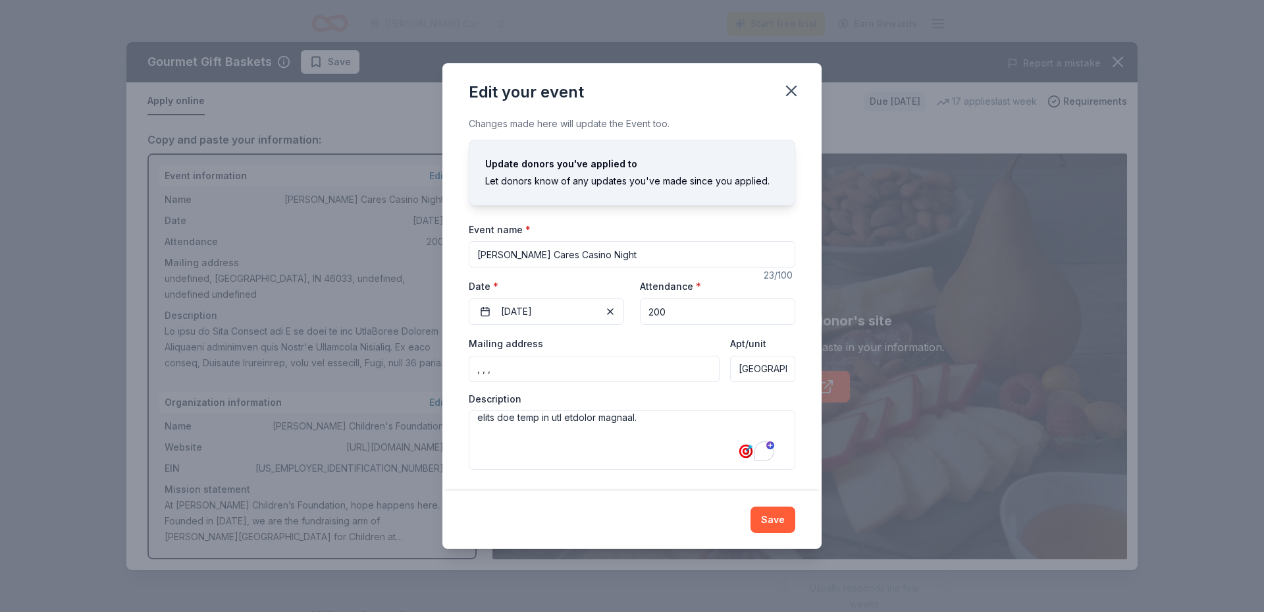
click at [795, 90] on icon "button" at bounding box center [791, 91] width 18 height 18
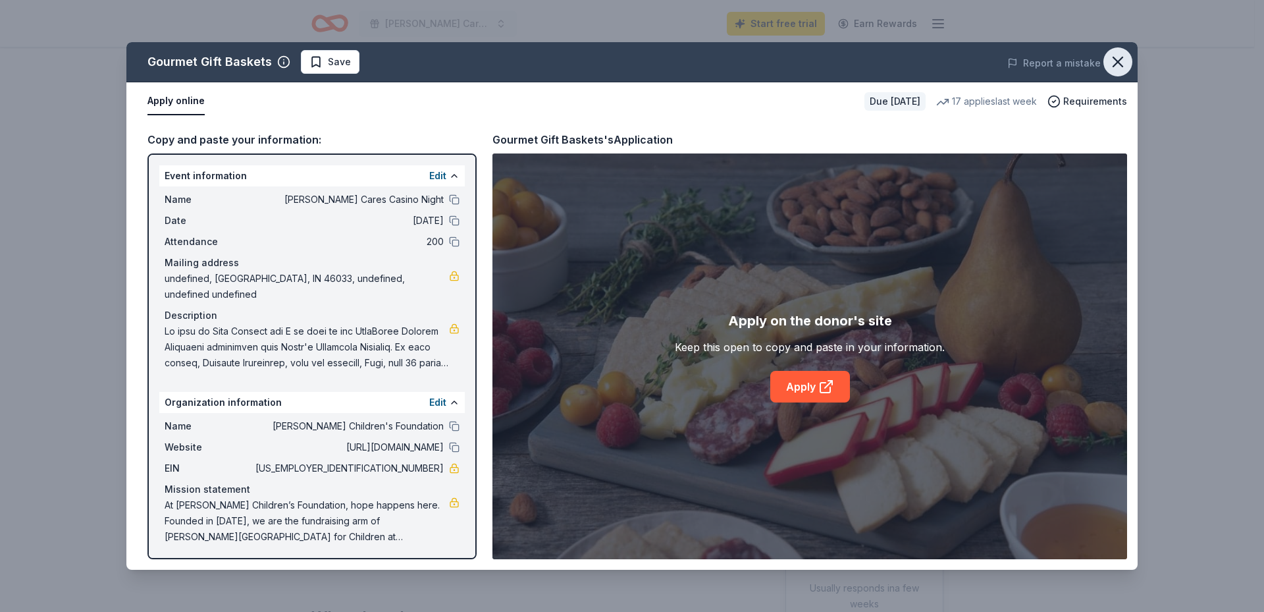
click at [1113, 66] on icon "button" at bounding box center [1117, 61] width 9 height 9
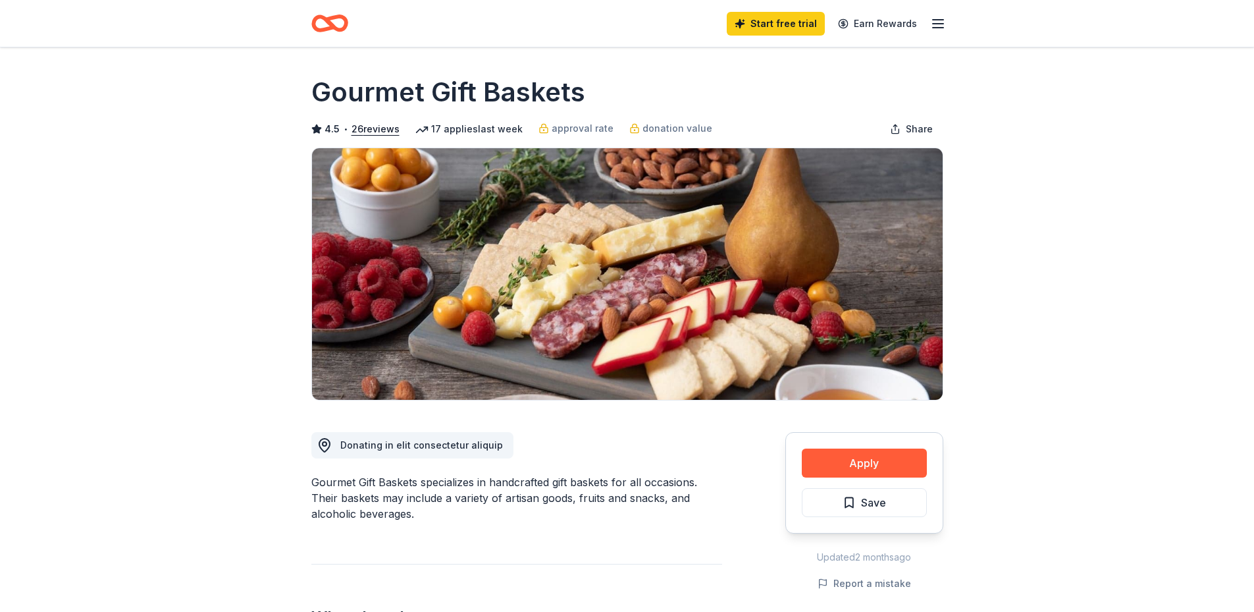
click at [331, 24] on icon "Home" at bounding box center [335, 22] width 20 height 13
click at [321, 20] on icon "Home" at bounding box center [329, 23] width 37 height 31
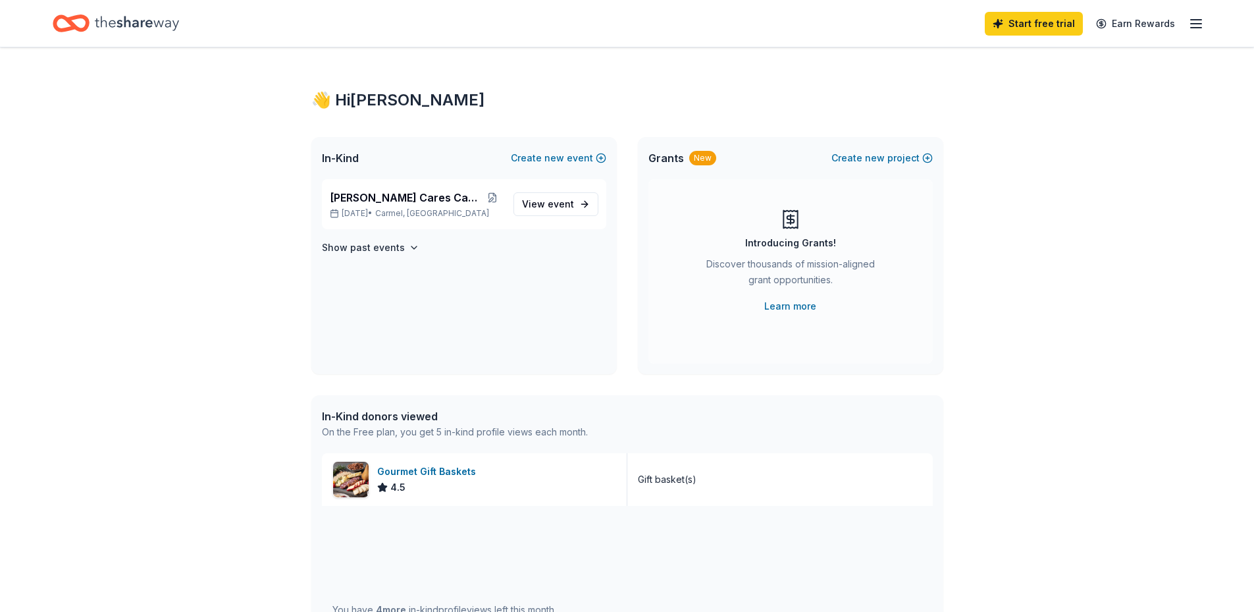
click at [1204, 22] on icon "button" at bounding box center [1196, 24] width 16 height 16
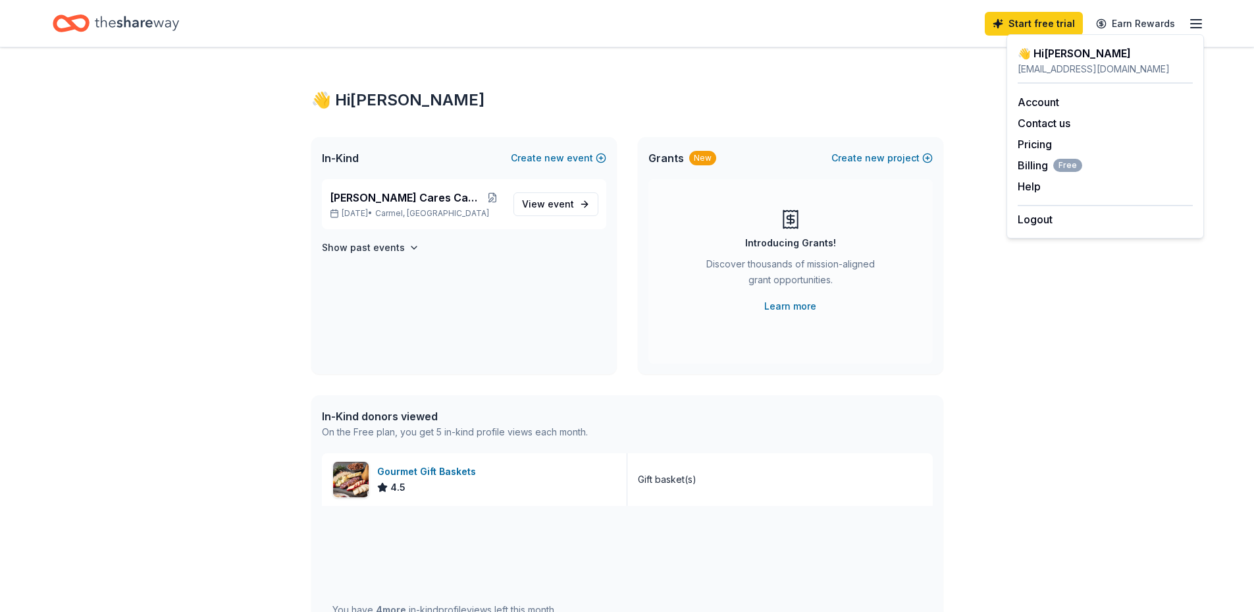
click at [921, 343] on div "Introducing Grants! Discover thousands of mission-aligned grant opportunities. …" at bounding box center [791, 271] width 284 height 184
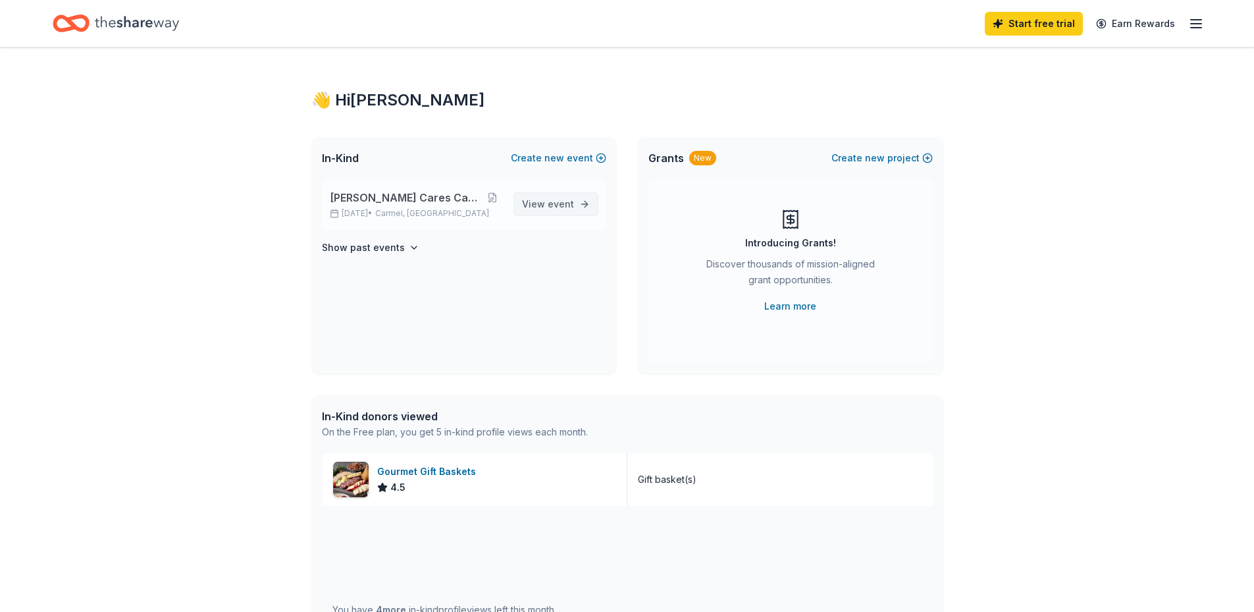
click at [541, 207] on span "View event" at bounding box center [548, 204] width 52 height 16
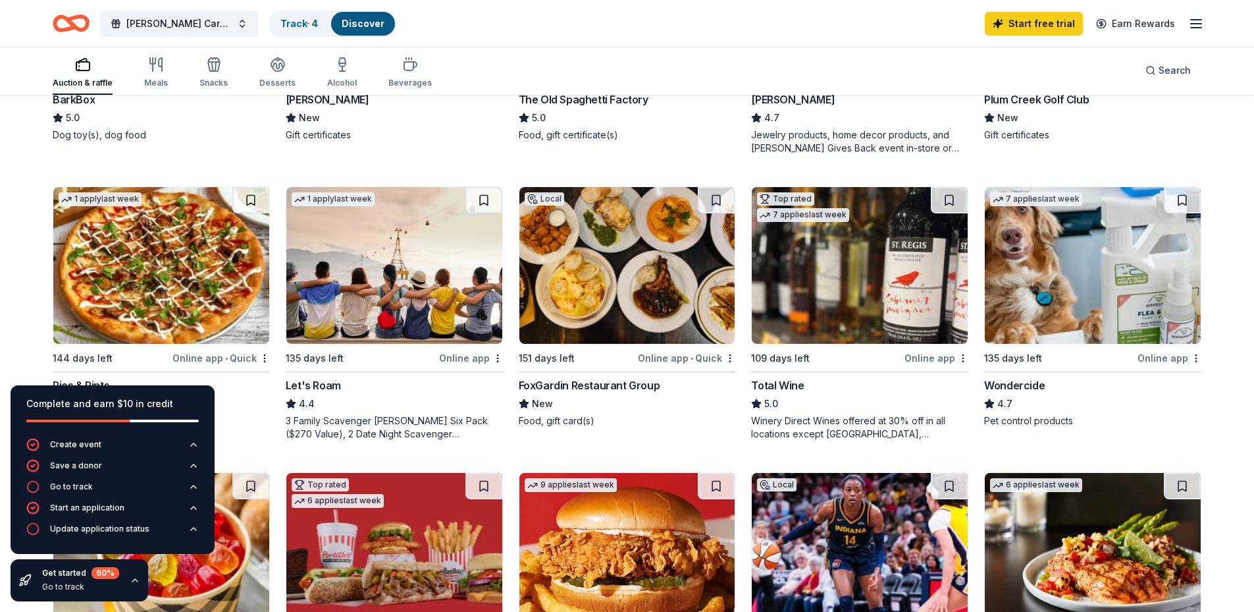
scroll to position [658, 0]
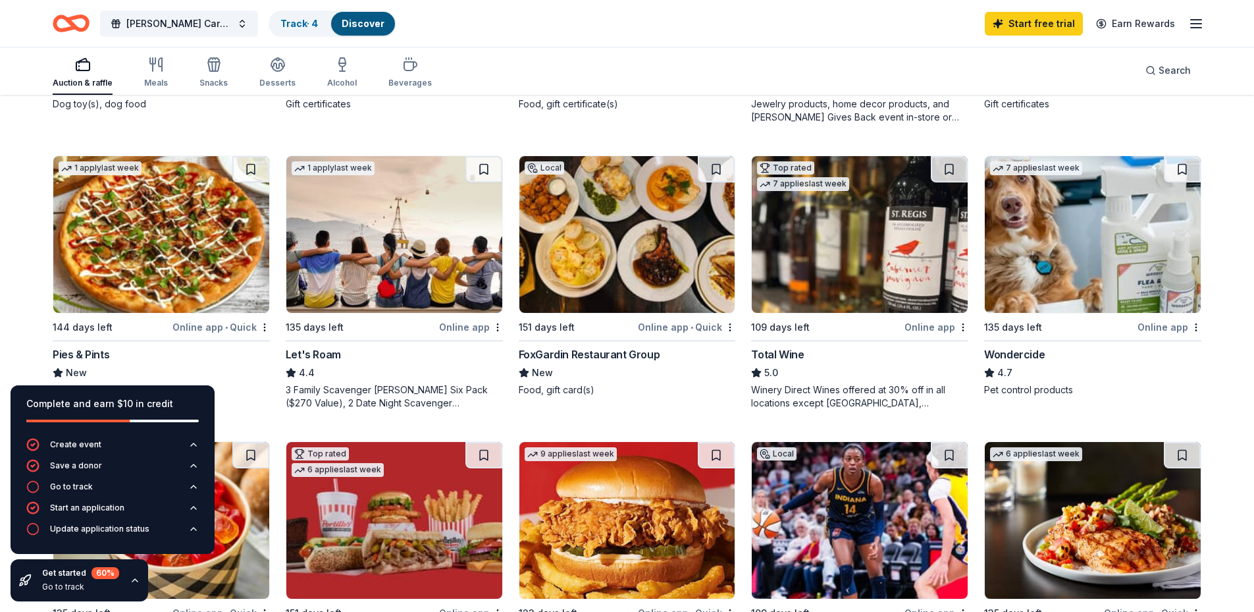
click at [199, 327] on div "Online app • Quick" at bounding box center [220, 327] width 97 height 16
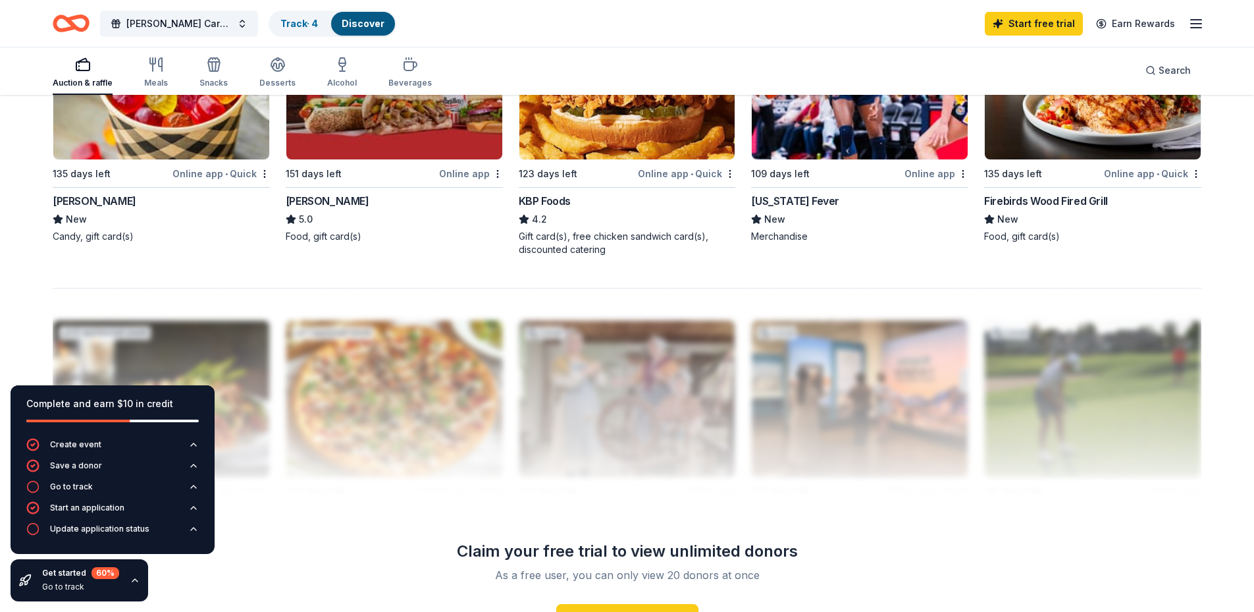
scroll to position [988, 0]
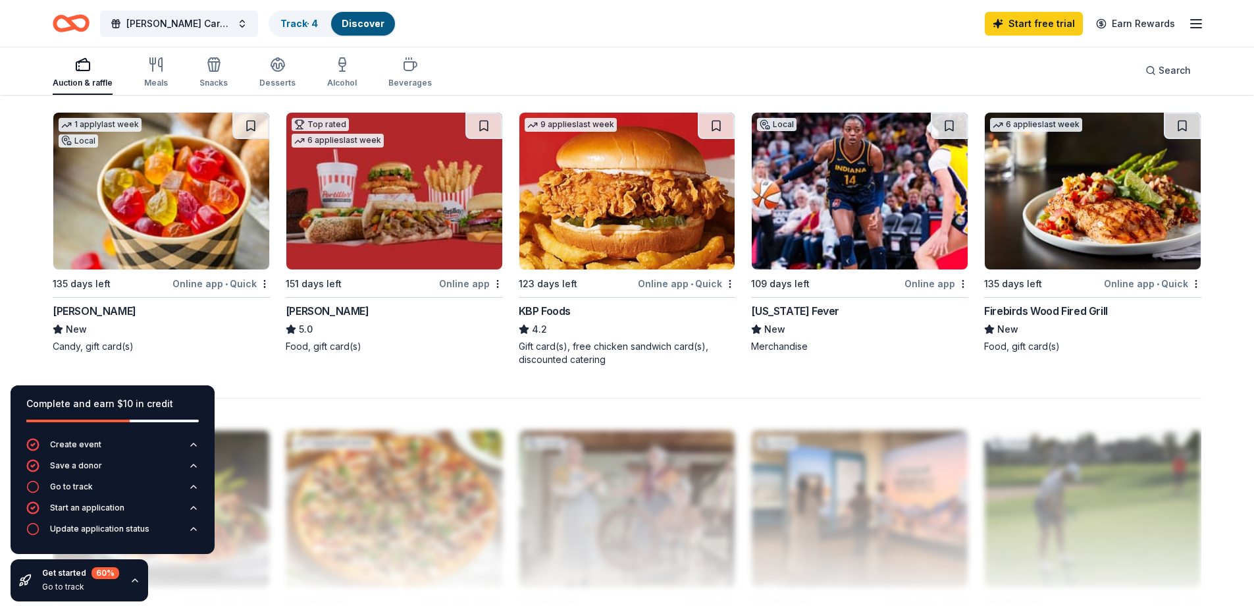
click at [820, 192] on img at bounding box center [860, 191] width 216 height 157
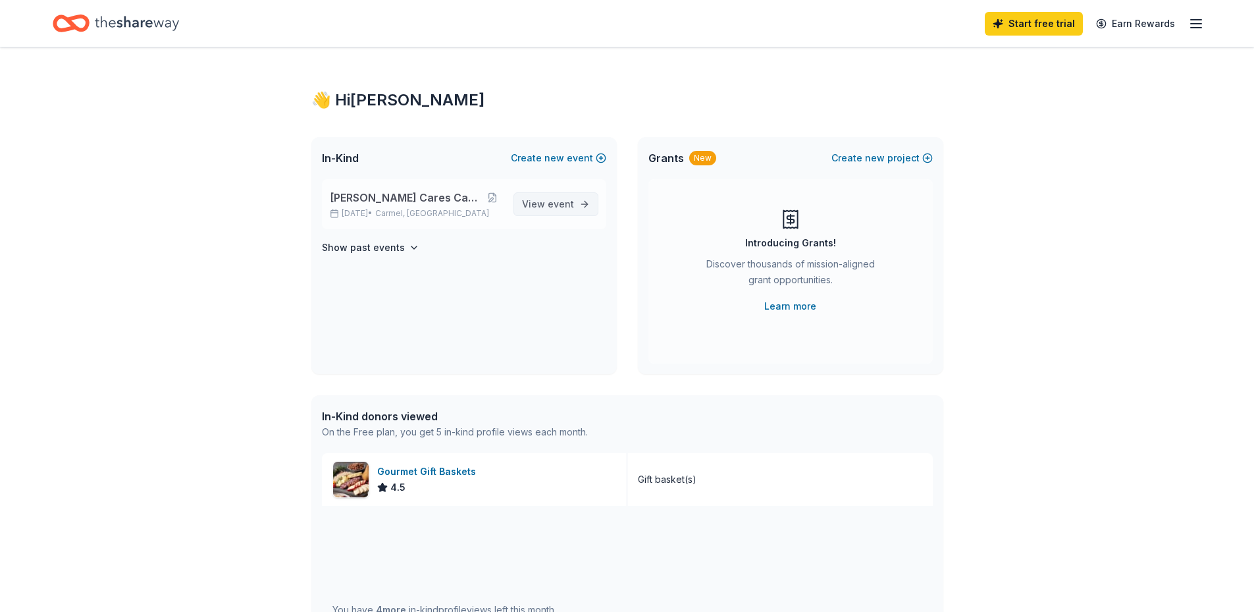
click at [539, 203] on span "View event" at bounding box center [548, 204] width 52 height 16
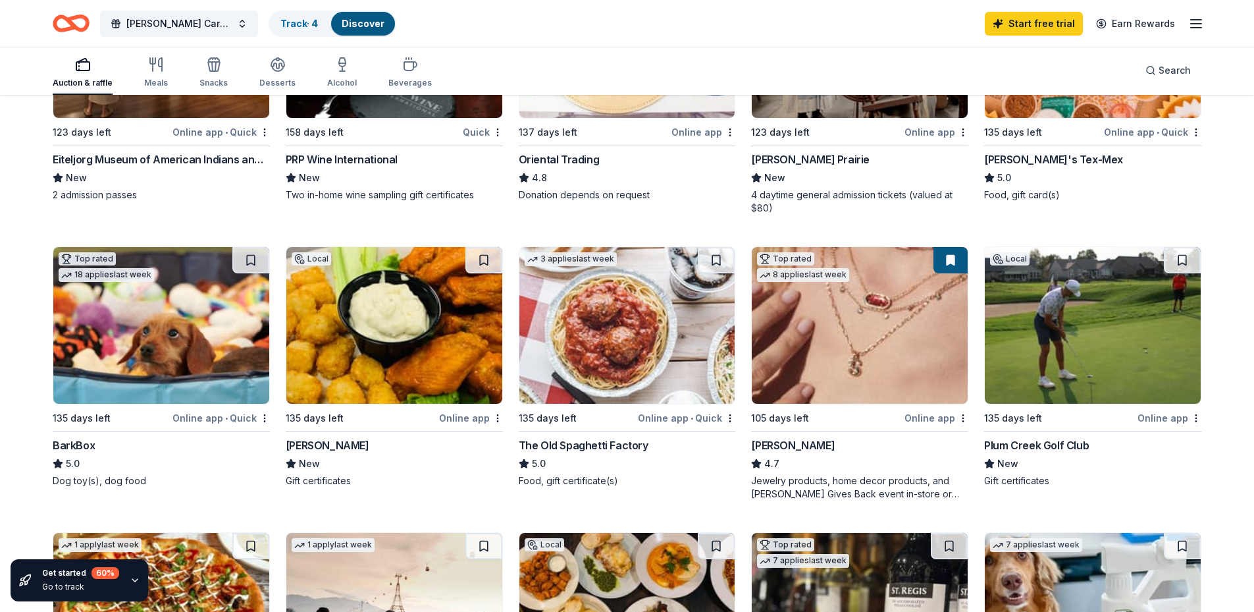
scroll to position [329, 0]
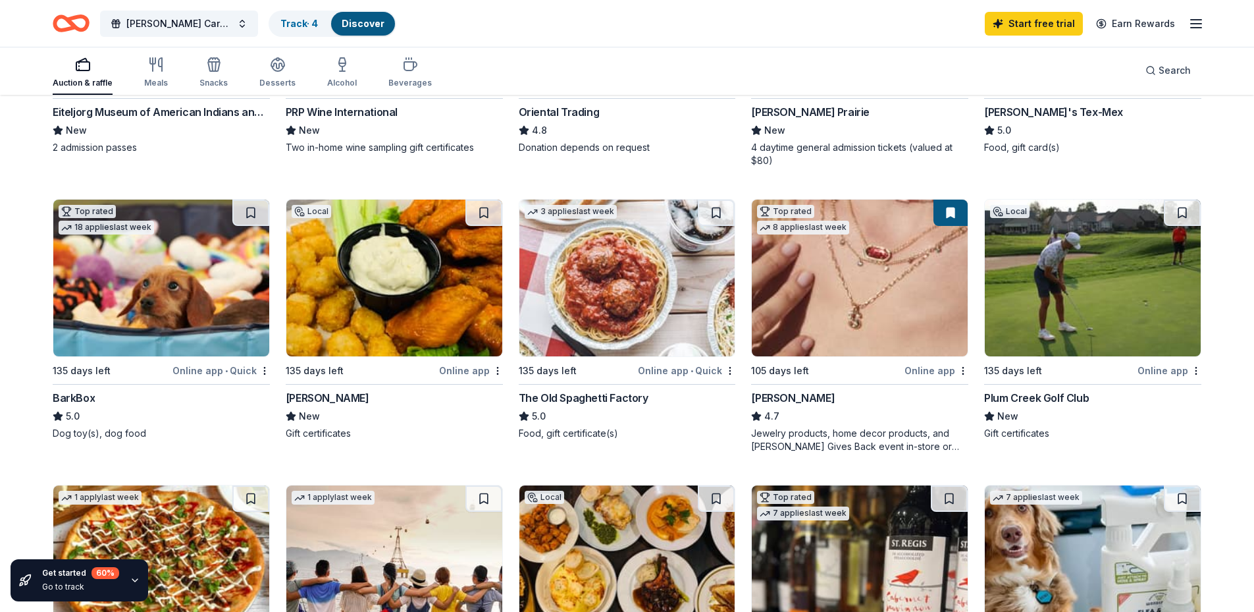
click at [305, 398] on div "[PERSON_NAME]" at bounding box center [328, 398] width 84 height 16
click at [923, 370] on div "Online app" at bounding box center [937, 370] width 64 height 16
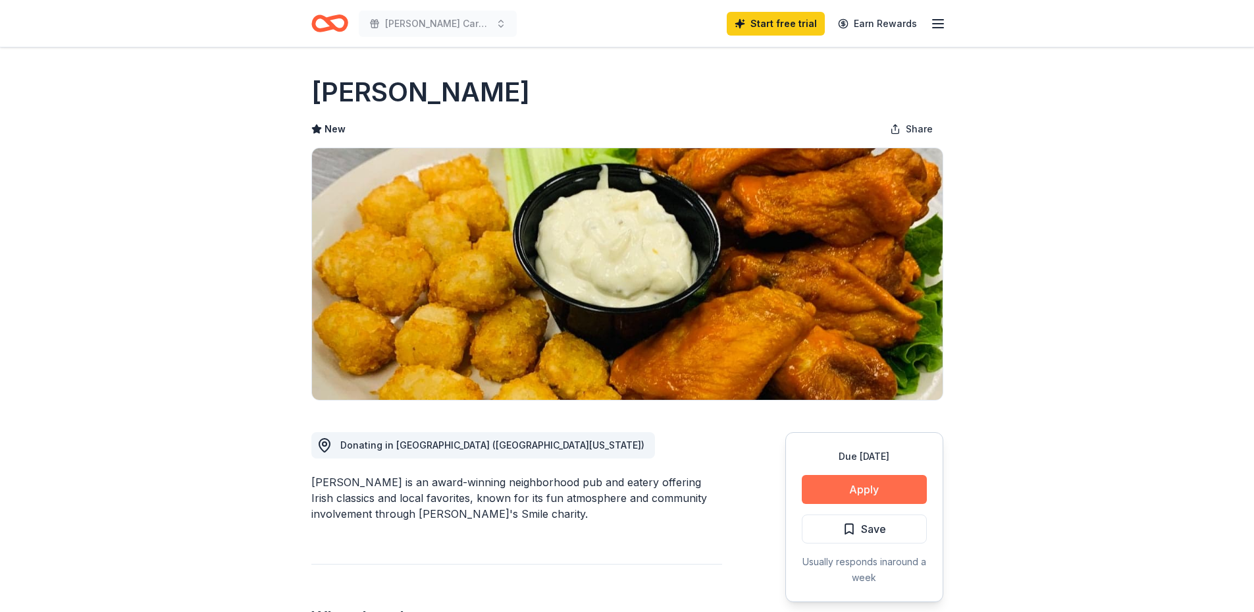
click at [851, 491] on button "Apply" at bounding box center [864, 489] width 125 height 29
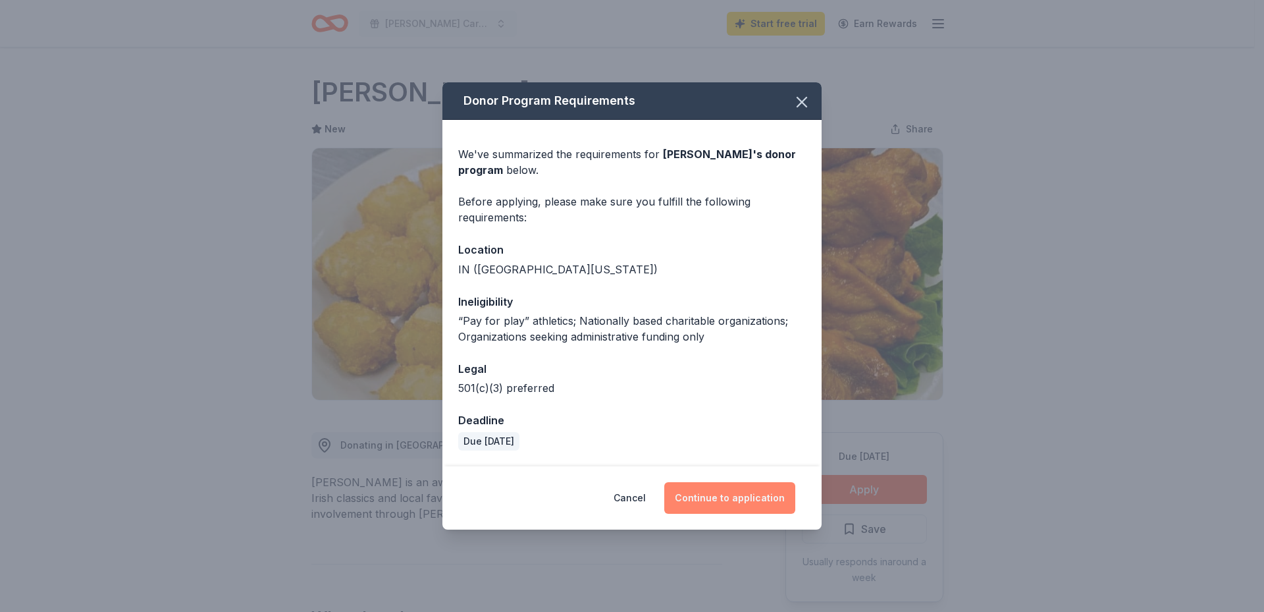
click at [735, 493] on button "Continue to application" at bounding box center [729, 498] width 131 height 32
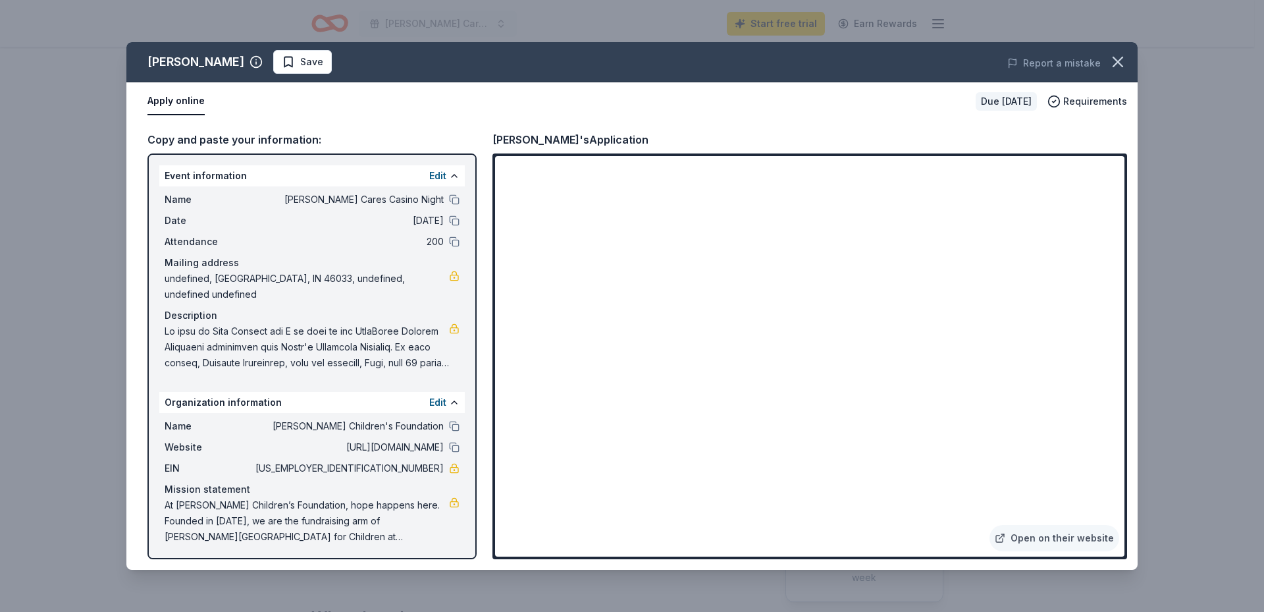
click at [448, 199] on div "Name Kate Cares Casino Night" at bounding box center [312, 200] width 295 height 16
click at [450, 199] on button at bounding box center [454, 199] width 11 height 11
drag, startPoint x: 166, startPoint y: 313, endPoint x: 218, endPoint y: 331, distance: 55.0
click at [218, 331] on span at bounding box center [307, 346] width 284 height 47
click at [436, 177] on button "Edit" at bounding box center [437, 176] width 17 height 16
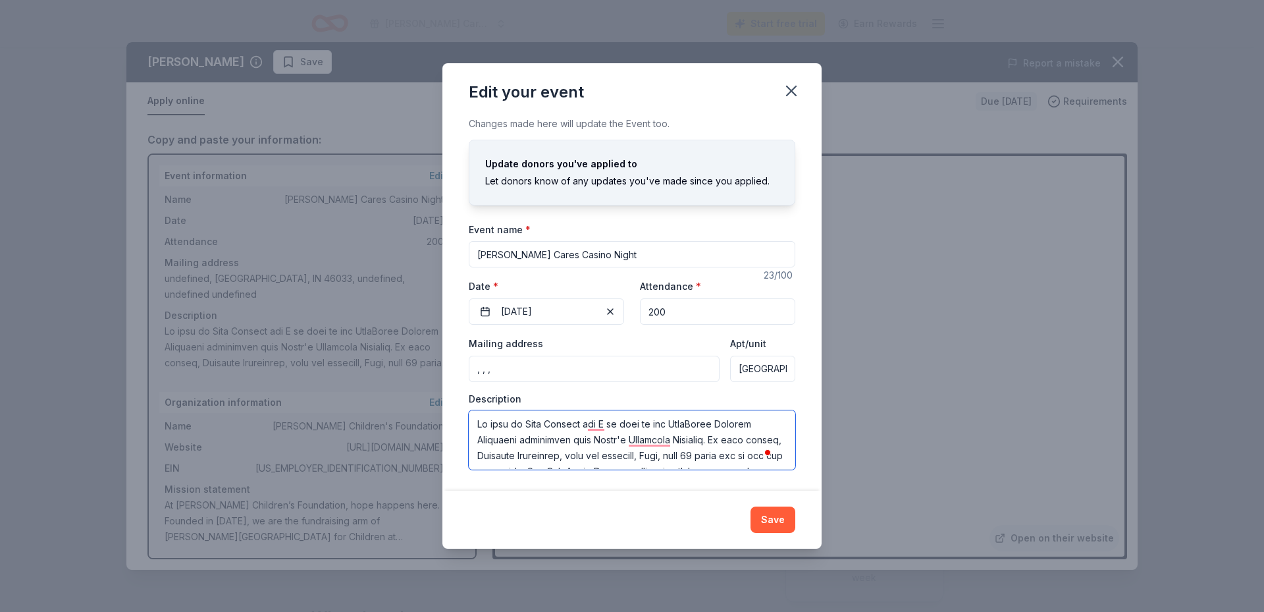
drag, startPoint x: 477, startPoint y: 425, endPoint x: 762, endPoint y: 436, distance: 285.9
click at [762, 436] on textarea "To enrich screen reader interactions, please activate Accessibility in Grammarl…" at bounding box center [632, 439] width 327 height 59
click at [474, 421] on textarea "To enrich screen reader interactions, please activate Accessibility in Grammarl…" at bounding box center [632, 439] width 327 height 59
drag, startPoint x: 474, startPoint y: 421, endPoint x: 614, endPoint y: 427, distance: 140.4
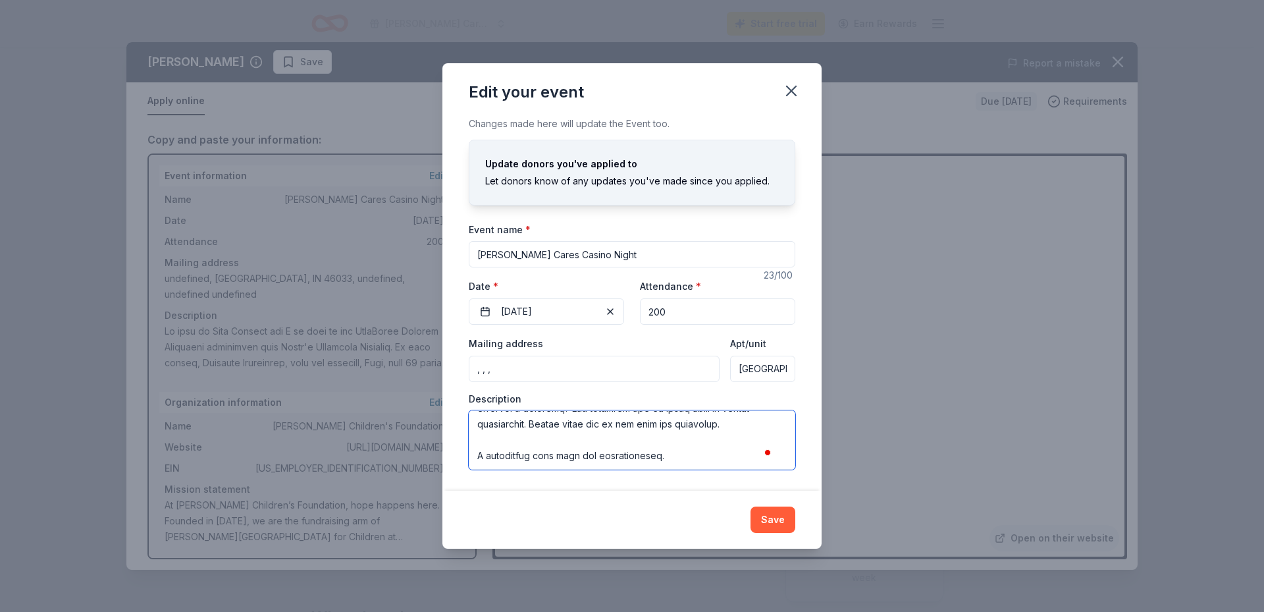
click at [638, 450] on textarea "To enrich screen reader interactions, please activate Accessibility in Grammarl…" at bounding box center [632, 439] width 327 height 59
click at [791, 93] on icon "button" at bounding box center [791, 91] width 18 height 18
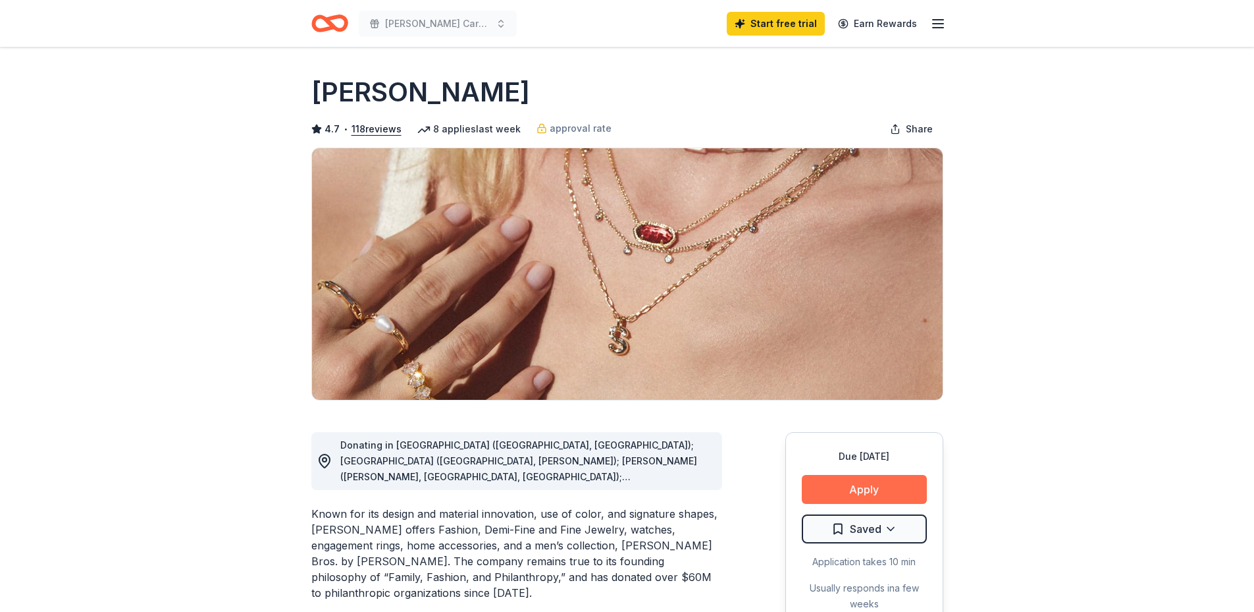
click at [871, 485] on button "Apply" at bounding box center [864, 489] width 125 height 29
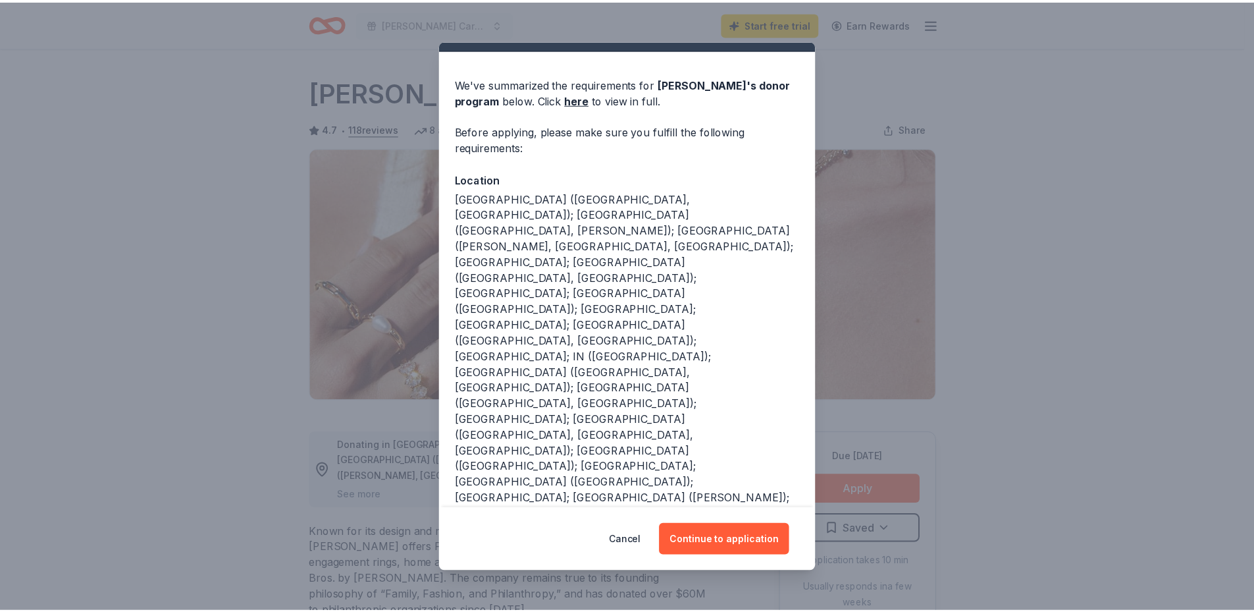
scroll to position [44, 0]
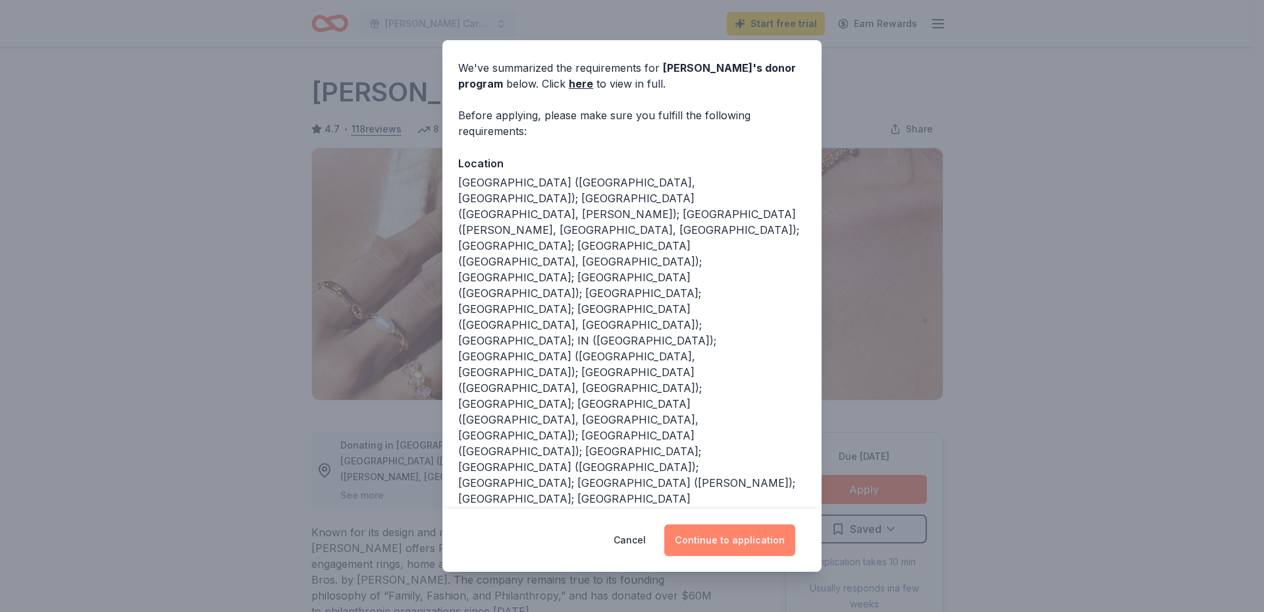
click at [723, 538] on button "Continue to application" at bounding box center [729, 540] width 131 height 32
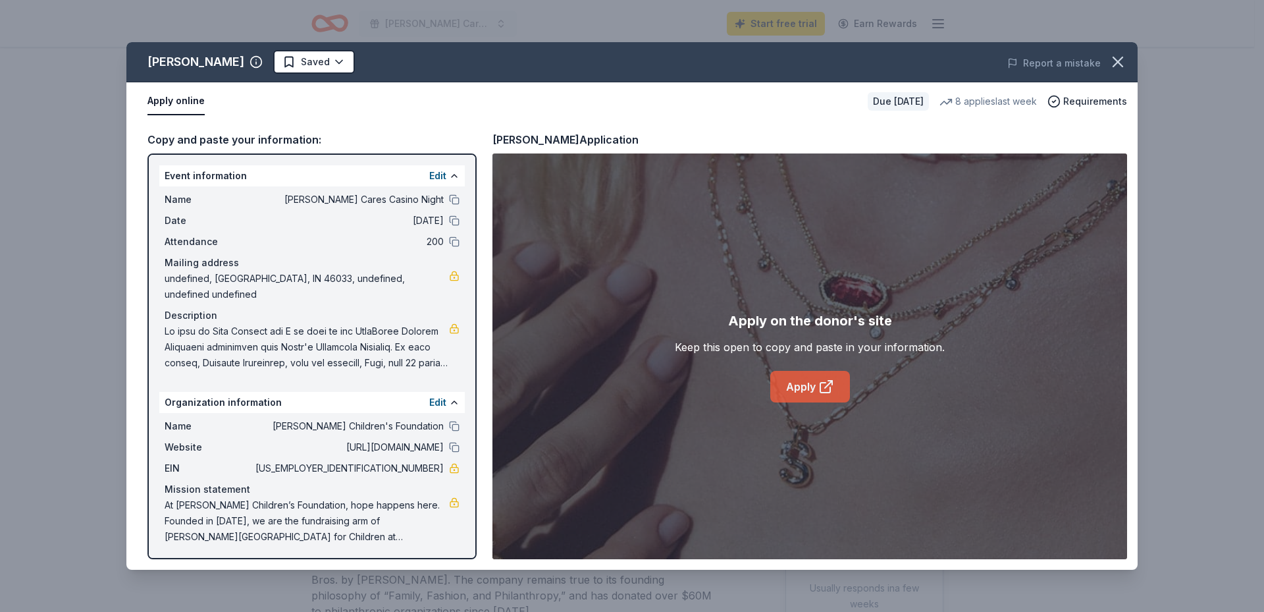
click at [786, 392] on link "Apply" at bounding box center [810, 387] width 80 height 32
click at [1112, 61] on icon "button" at bounding box center [1118, 62] width 18 height 18
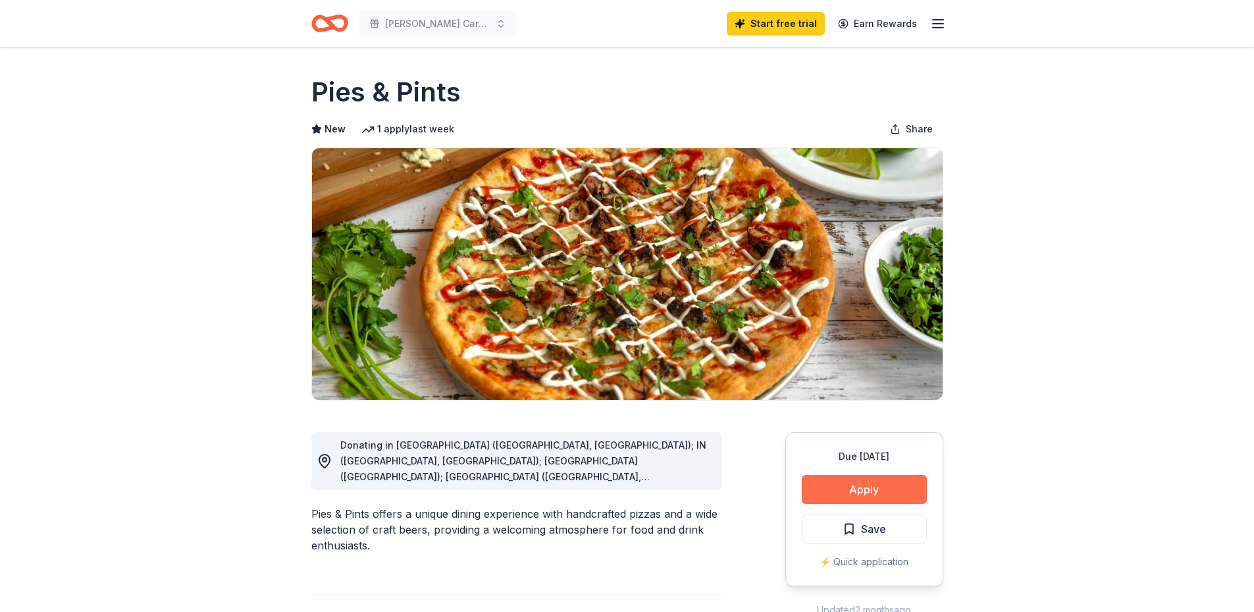
click at [852, 489] on button "Apply" at bounding box center [864, 489] width 125 height 29
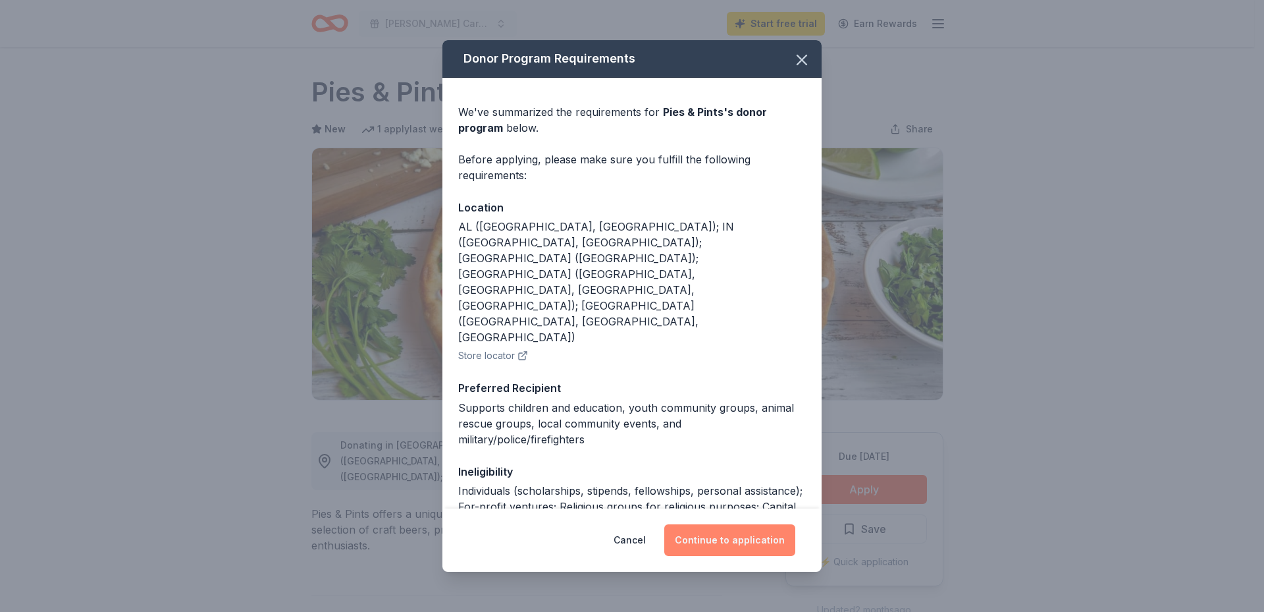
click at [765, 537] on button "Continue to application" at bounding box center [729, 540] width 131 height 32
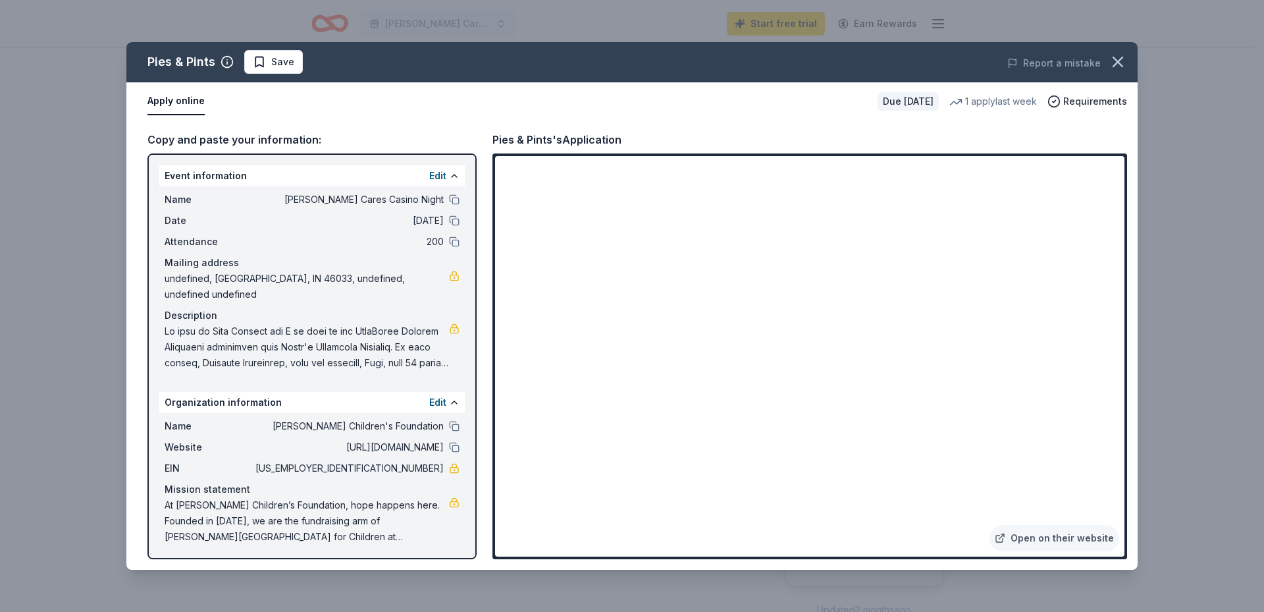
click at [167, 323] on span at bounding box center [307, 346] width 284 height 47
click at [445, 174] on button "Edit" at bounding box center [437, 176] width 17 height 16
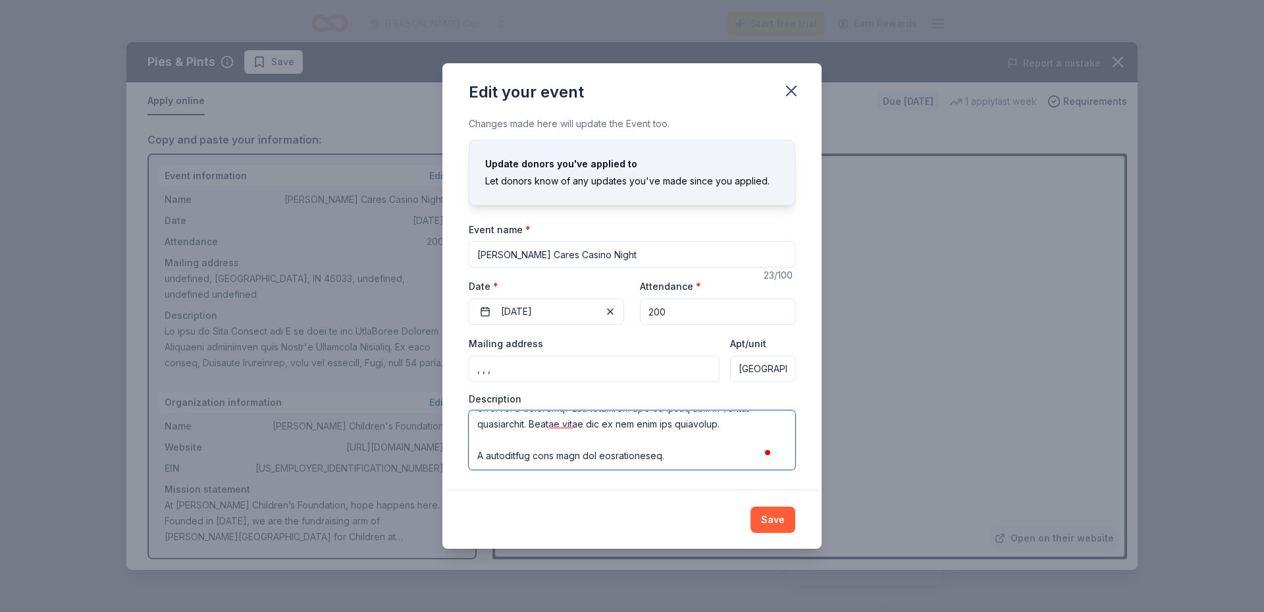
scroll to position [506, 0]
drag, startPoint x: 479, startPoint y: 425, endPoint x: 772, endPoint y: 477, distance: 298.3
click at [772, 477] on div "Changes made here will update the Event too. Update donors you've applied to Le…" at bounding box center [631, 303] width 379 height 375
click at [915, 462] on div "Edit your event Changes made here will update the Event too. Update donors you'…" at bounding box center [632, 306] width 1264 height 612
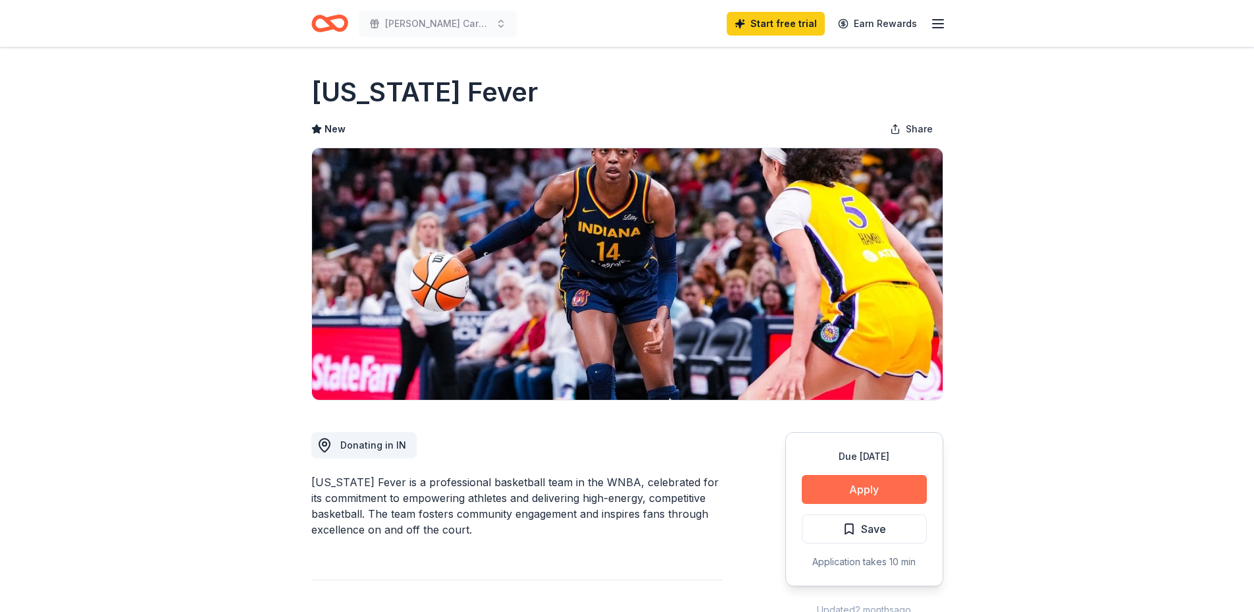
click at [818, 501] on button "Apply" at bounding box center [864, 489] width 125 height 29
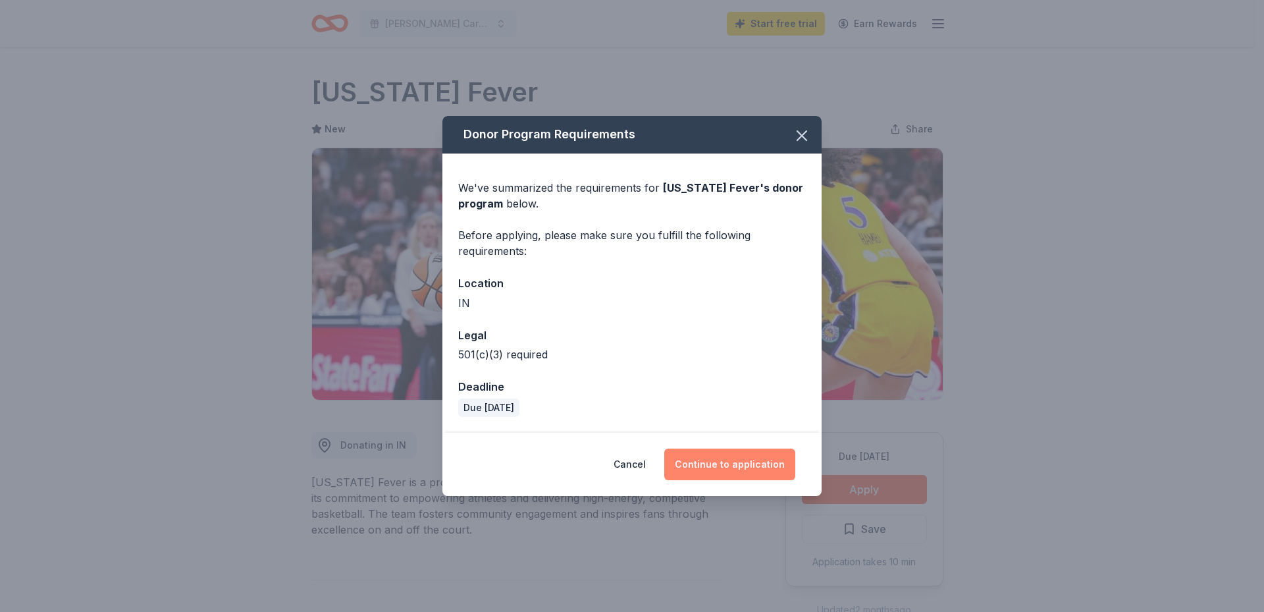
click at [701, 468] on button "Continue to application" at bounding box center [729, 464] width 131 height 32
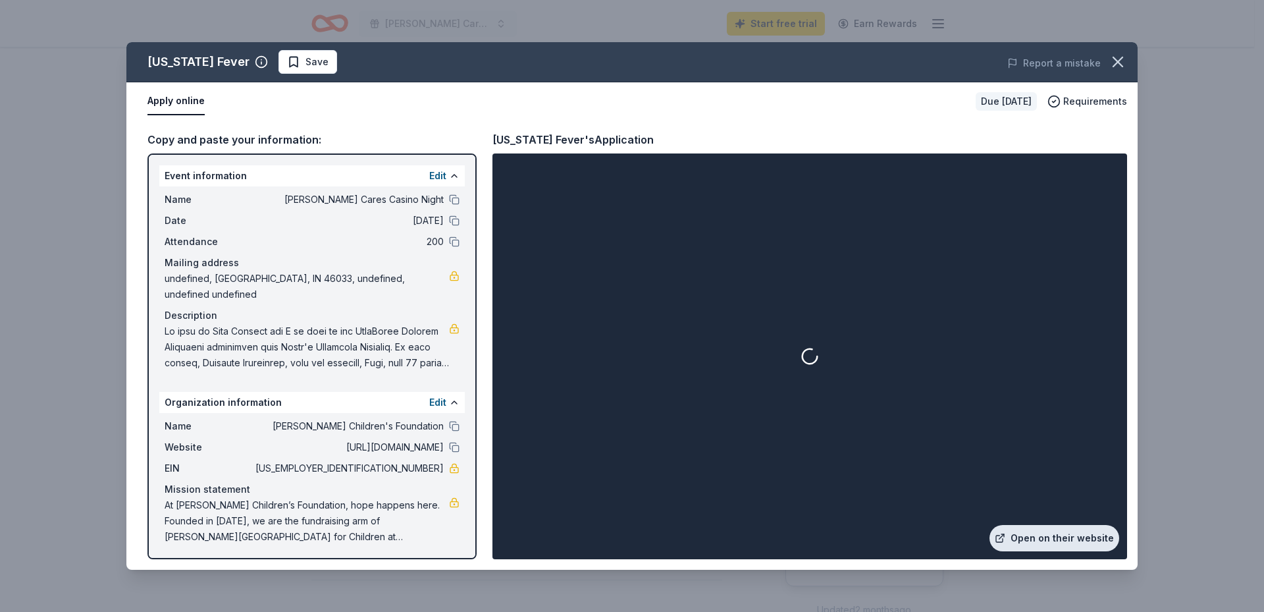
click at [1048, 544] on link "Open on their website" at bounding box center [1055, 538] width 130 height 26
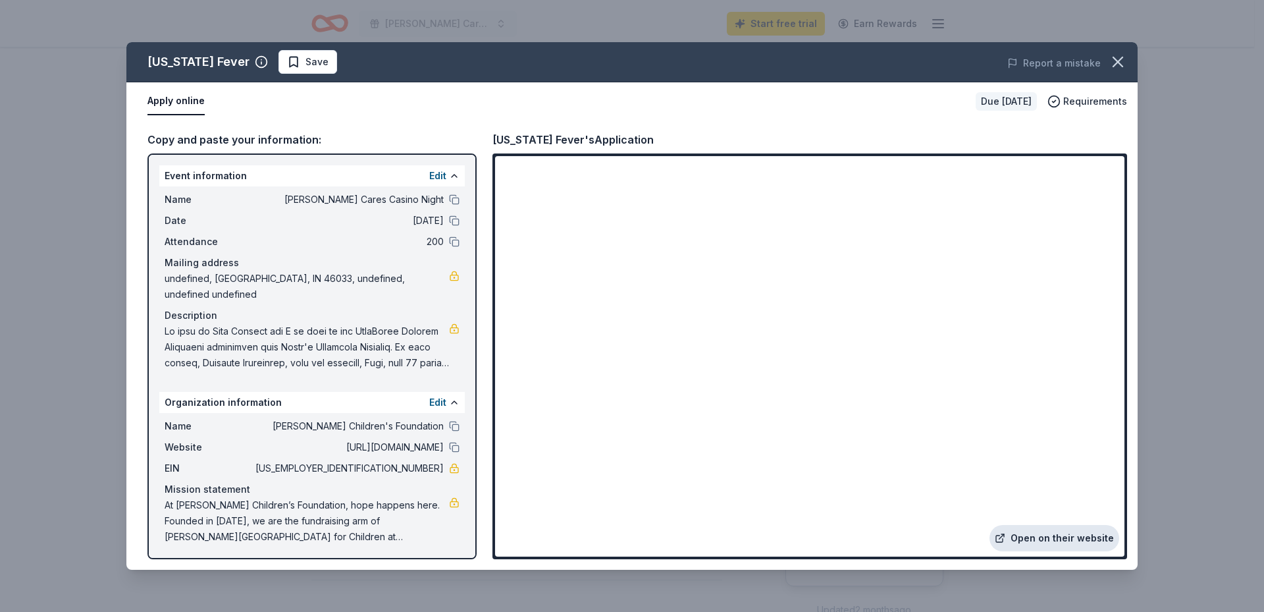
click at [1026, 535] on link "Open on their website" at bounding box center [1055, 538] width 130 height 26
click at [163, 313] on div "Name [PERSON_NAME] Cares Casino Night Date [DATE] Attendance 200 Mailing addres…" at bounding box center [311, 281] width 305 height 190
click at [438, 176] on button "Edit" at bounding box center [437, 176] width 17 height 16
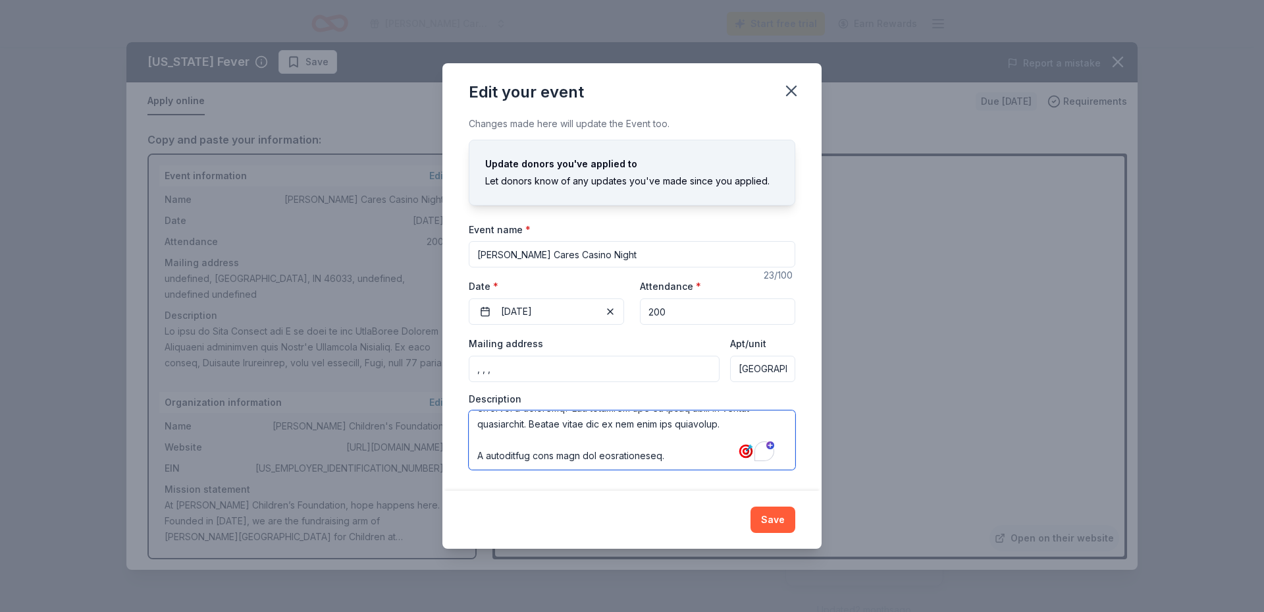
drag, startPoint x: 509, startPoint y: 455, endPoint x: 539, endPoint y: 440, distance: 33.9
click at [660, 442] on textarea "To enrich screen reader interactions, please activate Accessibility in Grammarl…" at bounding box center [632, 439] width 327 height 59
click at [668, 451] on textarea "To enrich screen reader interactions, please activate Accessibility in Grammarl…" at bounding box center [632, 439] width 327 height 59
drag, startPoint x: 685, startPoint y: 445, endPoint x: 464, endPoint y: 404, distance: 225.7
click at [464, 404] on div "Changes made here will update the Event too. Update donors you've applied to Le…" at bounding box center [631, 303] width 379 height 375
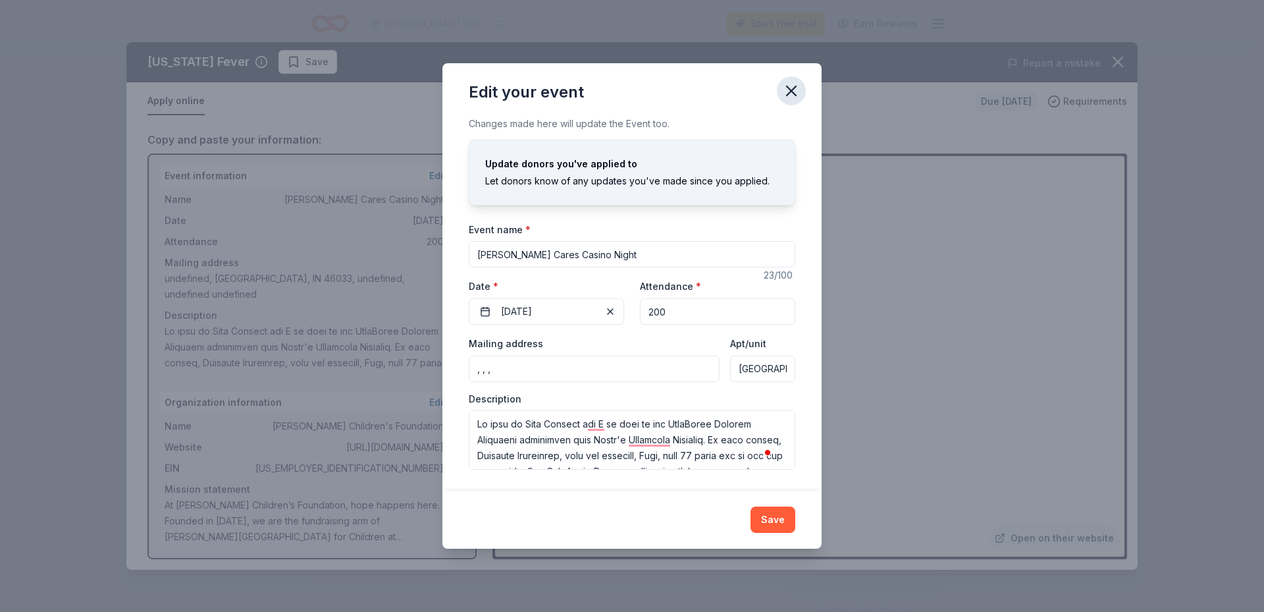
click at [796, 89] on icon "button" at bounding box center [791, 91] width 18 height 18
